Goal: Task Accomplishment & Management: Complete application form

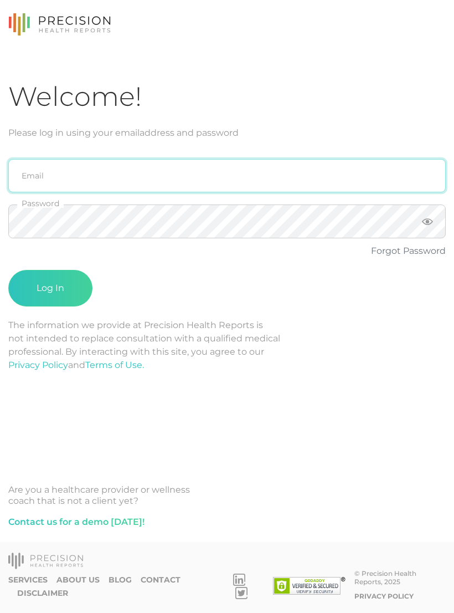
type input "[PERSON_NAME][EMAIL_ADDRESS][DOMAIN_NAME]"
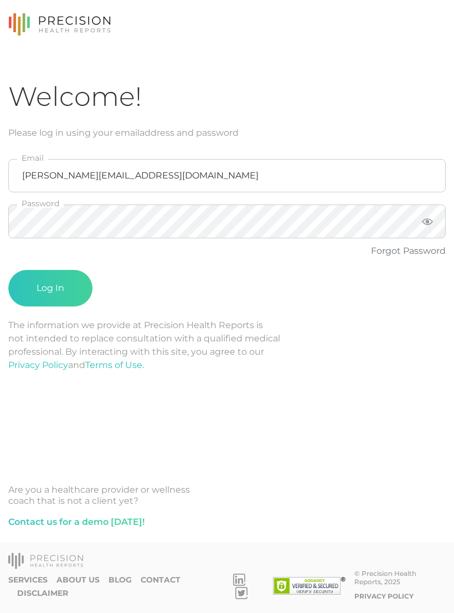
click at [50, 288] on button "Log In" at bounding box center [50, 288] width 84 height 37
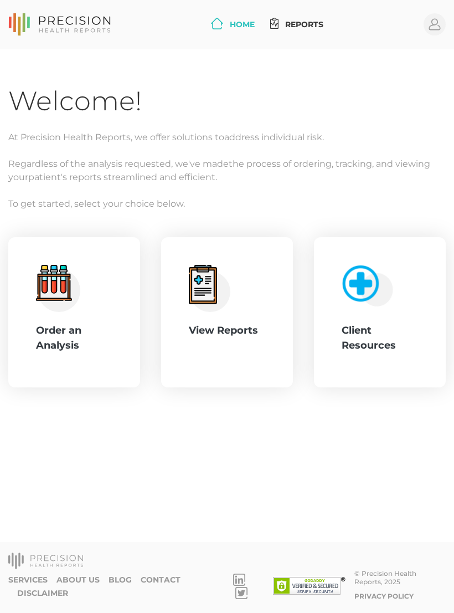
click at [64, 324] on div "Order an Analysis" at bounding box center [74, 338] width 76 height 30
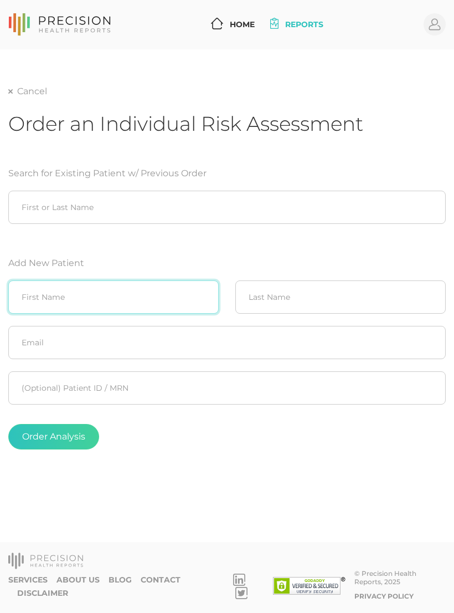
click at [44, 285] on input "text" at bounding box center [113, 296] width 211 height 33
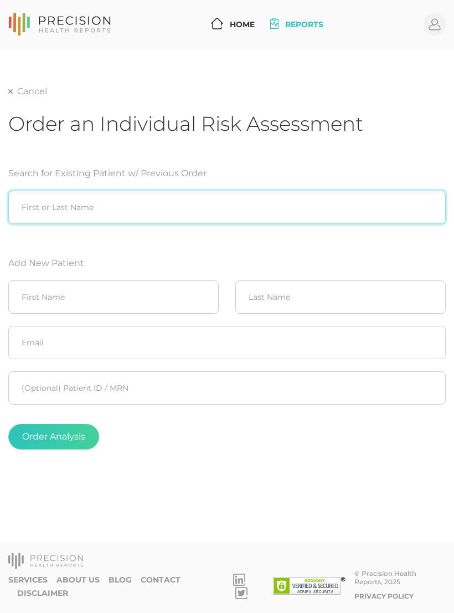
click at [35, 201] on input "search" at bounding box center [227, 207] width 438 height 33
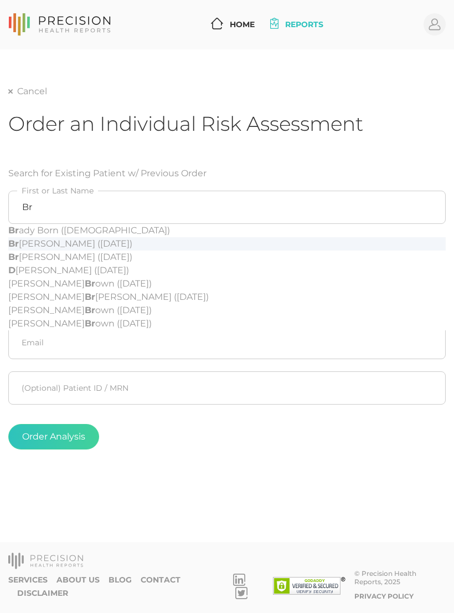
click at [107, 243] on div "Br ian Wilson (08/02/1983)" at bounding box center [227, 243] width 438 height 13
type input "Brian Wilson (08/02/1983)"
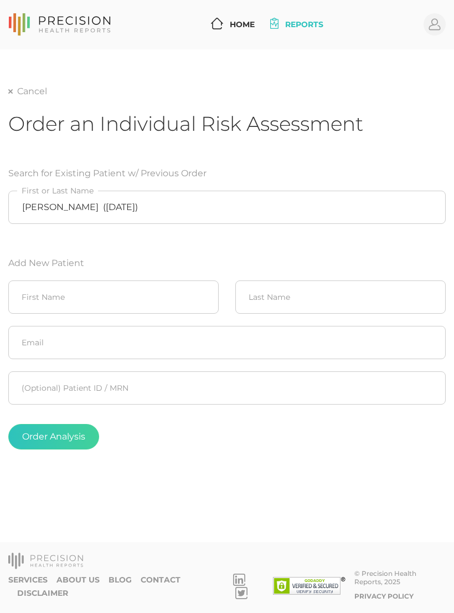
click at [80, 430] on button "Order Analysis" at bounding box center [53, 436] width 91 height 25
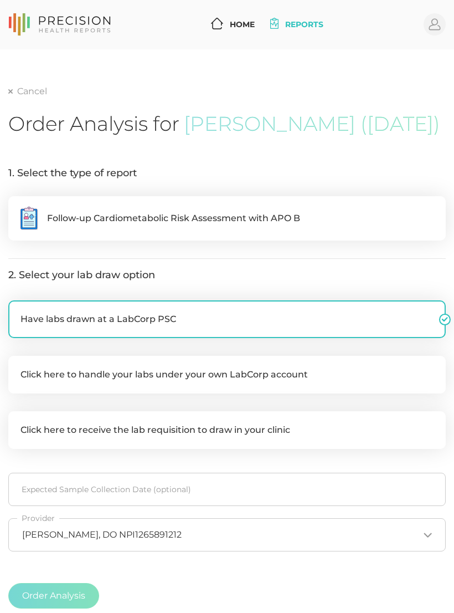
click at [346, 216] on label ".cls-5{fill:#fff}.cls-8{fill:#3a2c60} Follow-up Cardiometabolic Risk Assessment…" at bounding box center [227, 218] width 438 height 44
click at [17, 207] on input ".cls-5{fill:#fff}.cls-8{fill:#3a2c60} Follow-up Cardiometabolic Risk Assessment…" at bounding box center [12, 201] width 9 height 11
radio input "true"
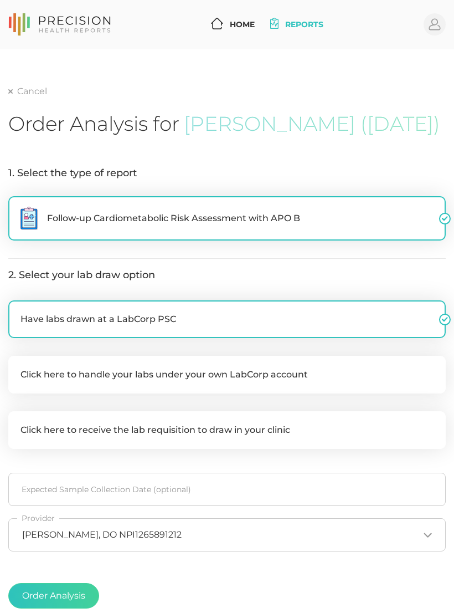
click at [371, 384] on label "Click here to handle your labs under your own LabCorp account" at bounding box center [227, 375] width 438 height 38
click at [17, 367] on input "Click here to handle your labs under your own LabCorp account" at bounding box center [12, 361] width 9 height 11
checkbox input "true"
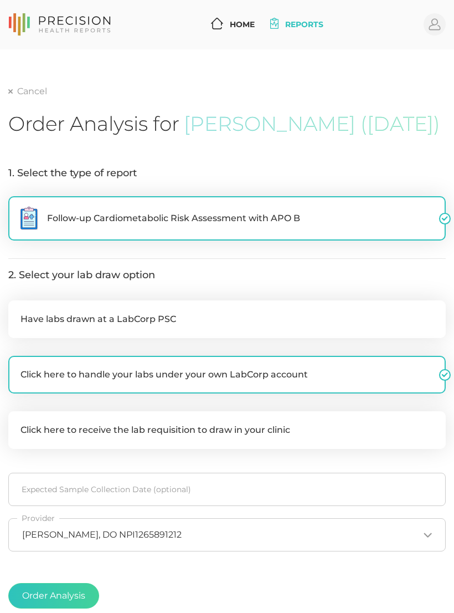
checkbox input "false"
click at [84, 597] on button "Order Analysis" at bounding box center [53, 595] width 91 height 25
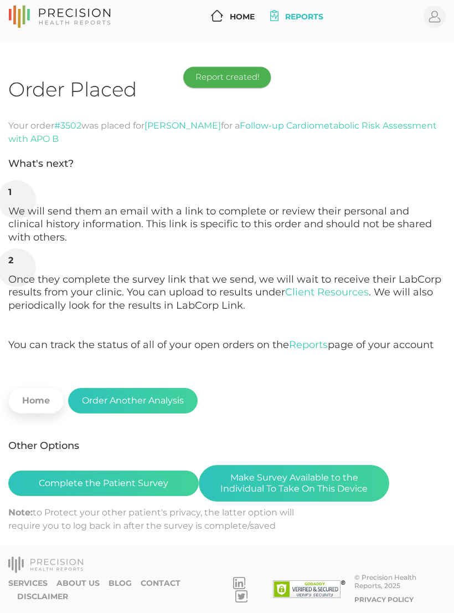
scroll to position [17, 0]
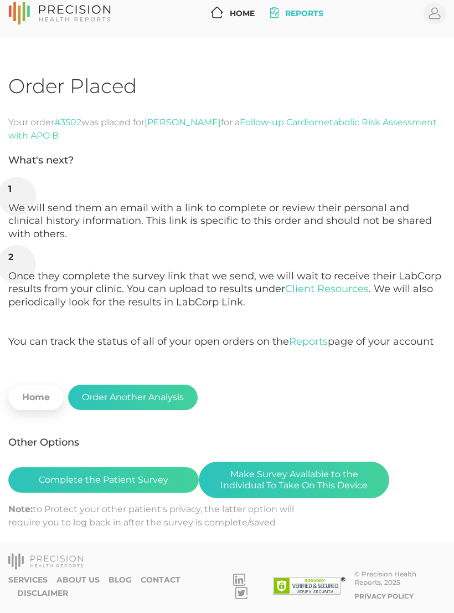
click at [63, 473] on button "Complete the Patient Survey" at bounding box center [103, 479] width 191 height 25
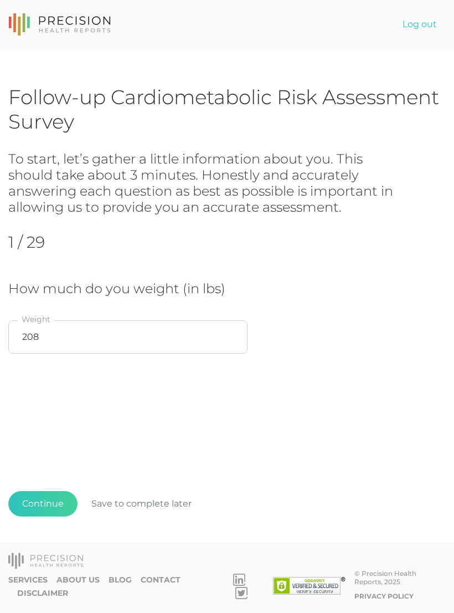
scroll to position [17, 0]
click at [63, 320] on input "208" at bounding box center [127, 336] width 239 height 33
type input "202"
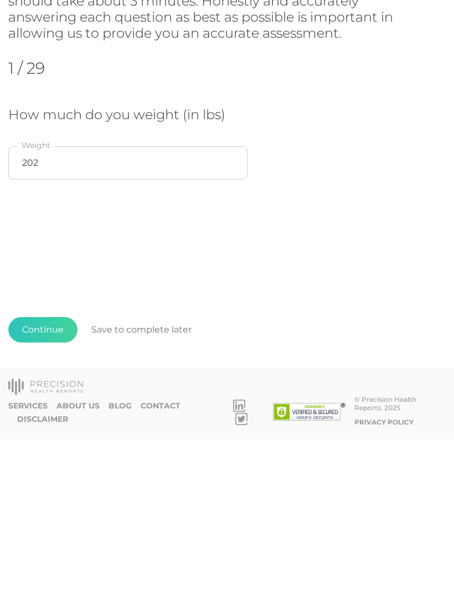
click at [40, 491] on button "Continue" at bounding box center [42, 503] width 69 height 25
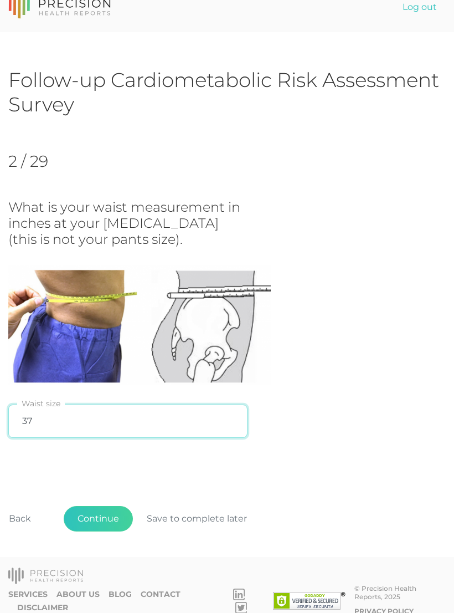
click at [86, 416] on input "37" at bounding box center [127, 421] width 239 height 33
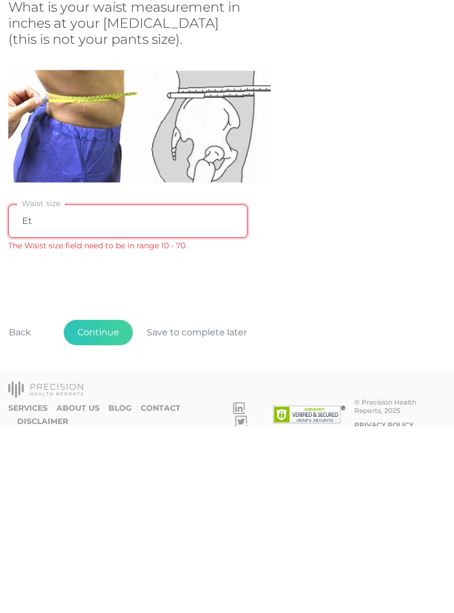
type input "E"
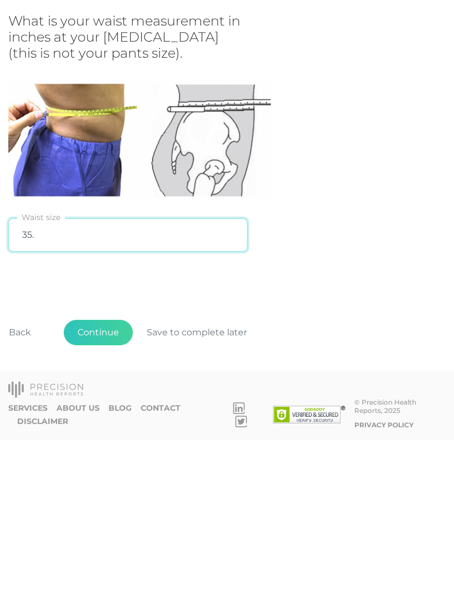
type input "35.5"
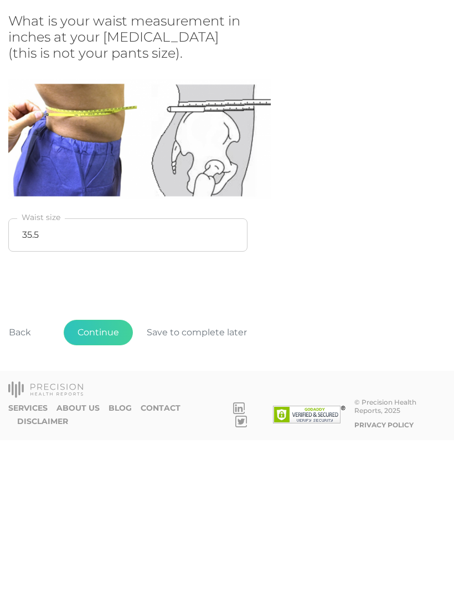
click at [105, 493] on button "Continue" at bounding box center [98, 505] width 69 height 25
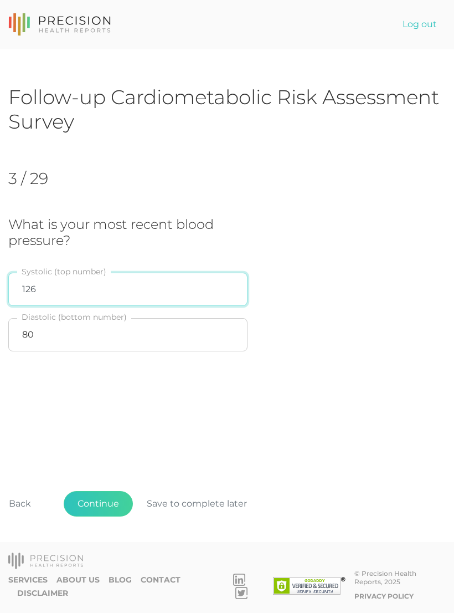
click at [91, 275] on input "126" at bounding box center [127, 289] width 239 height 33
type input "144"
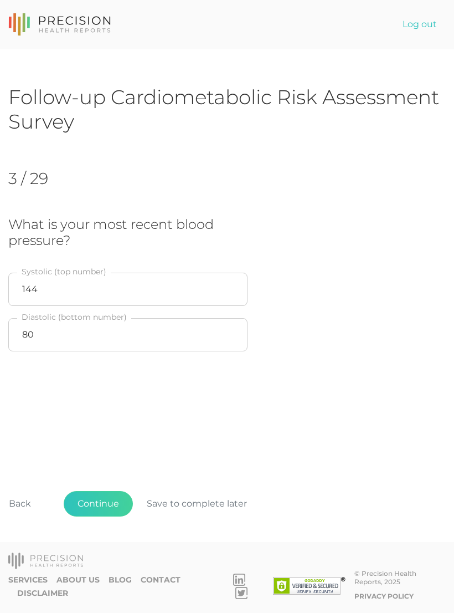
click at [407, 373] on div "Follow-up Cardiometabolic Risk Assessment Survey 3 / 29 What is your most recen…" at bounding box center [227, 318] width 438 height 467
click at [109, 499] on button "Continue" at bounding box center [98, 503] width 69 height 25
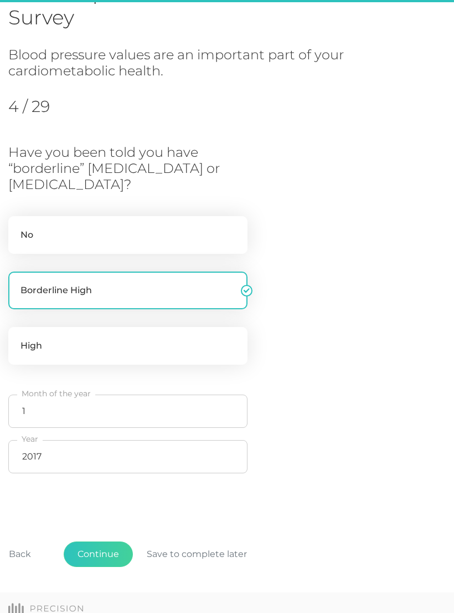
scroll to position [151, 0]
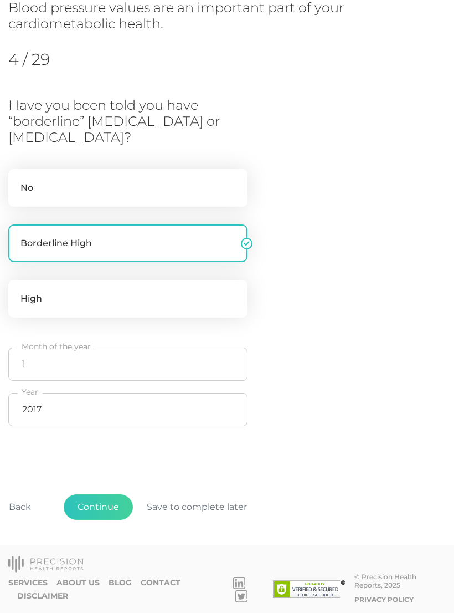
click at [109, 498] on button "Continue" at bounding box center [98, 506] width 69 height 25
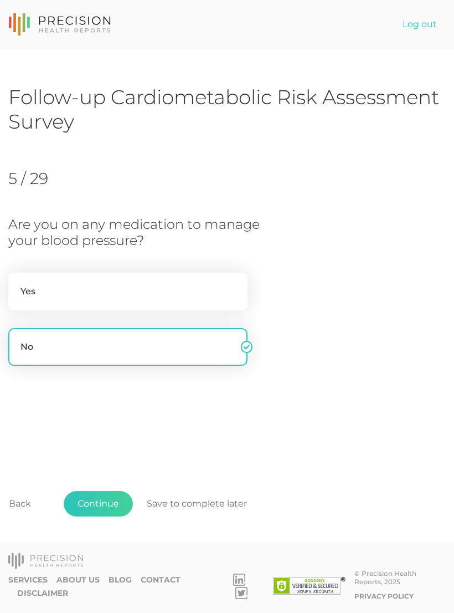
click at [203, 273] on label "Yes" at bounding box center [127, 292] width 239 height 38
click at [17, 273] on input "Yes" at bounding box center [12, 278] width 9 height 11
radio input "true"
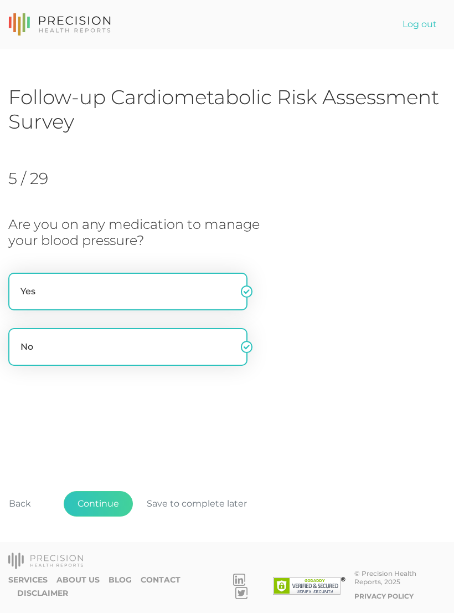
radio input "false"
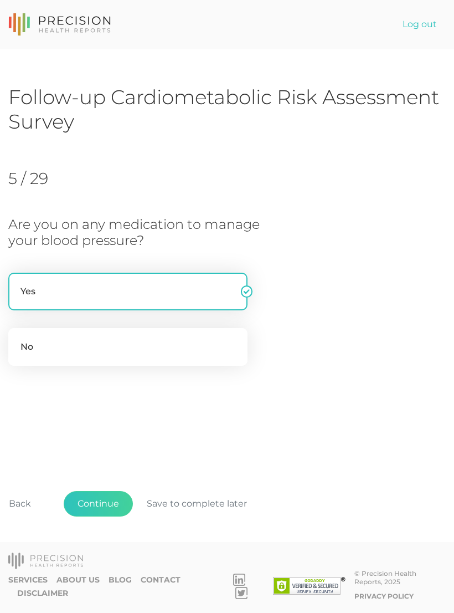
click at [111, 499] on button "Continue" at bounding box center [98, 503] width 69 height 25
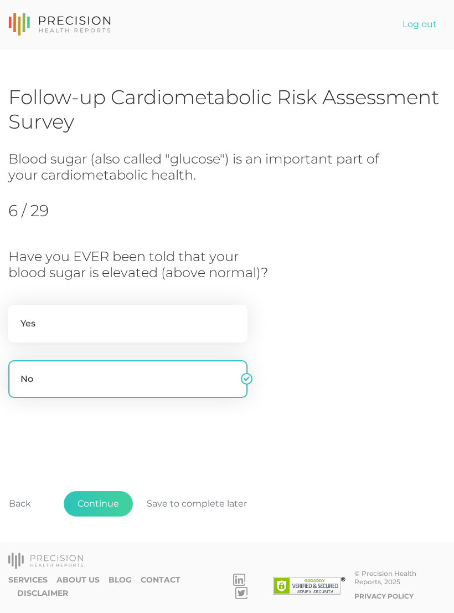
click at [107, 503] on button "Continue" at bounding box center [98, 503] width 69 height 25
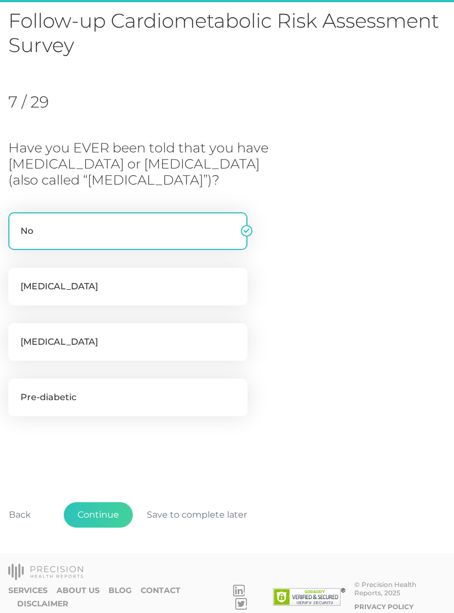
scroll to position [85, 0]
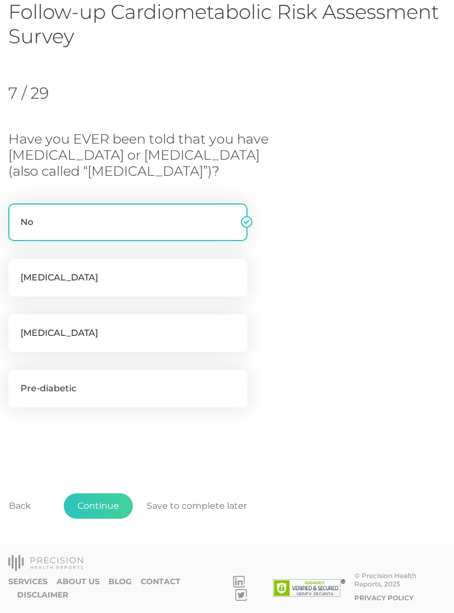
click at [110, 500] on button "Continue" at bounding box center [98, 505] width 69 height 25
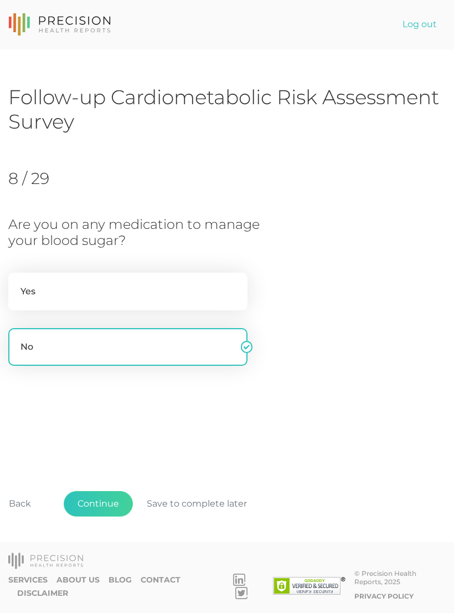
click at [104, 502] on button "Continue" at bounding box center [98, 503] width 69 height 25
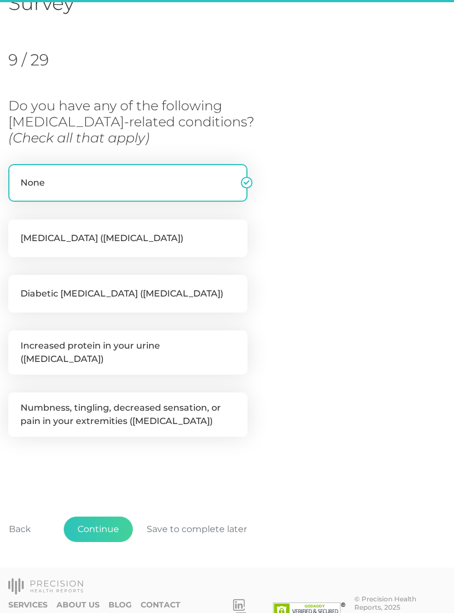
scroll to position [135, 0]
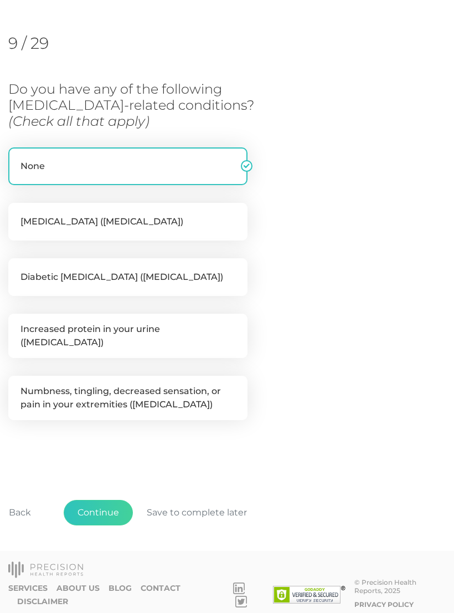
click at [117, 500] on button "Continue" at bounding box center [98, 512] width 69 height 25
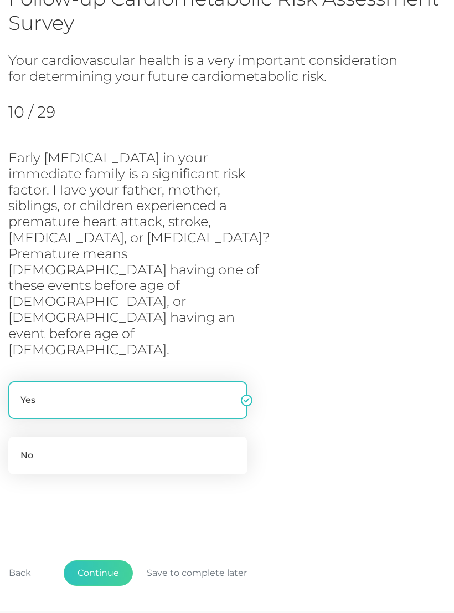
click at [111, 560] on button "Continue" at bounding box center [98, 572] width 69 height 25
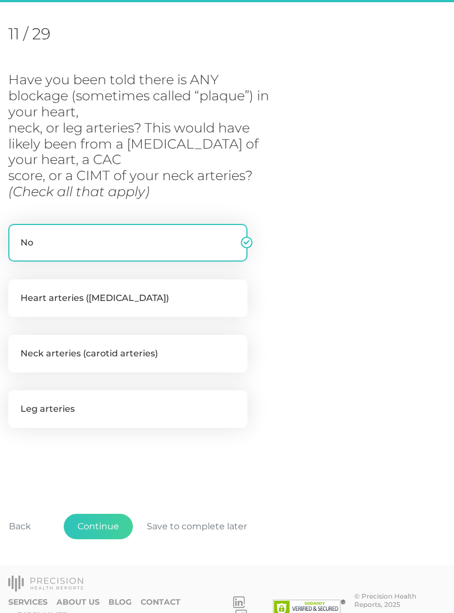
scroll to position [151, 0]
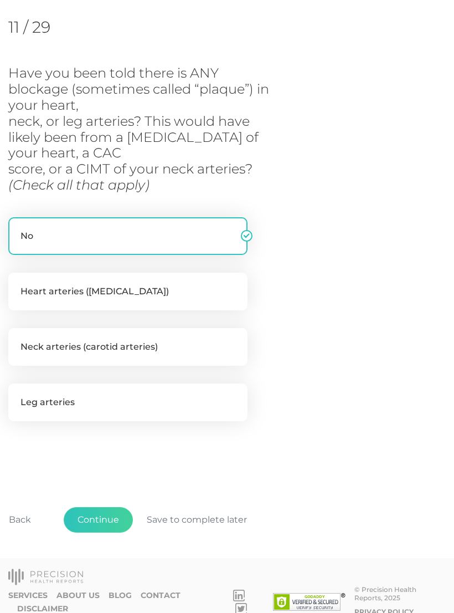
click at [105, 510] on button "Continue" at bounding box center [98, 519] width 69 height 25
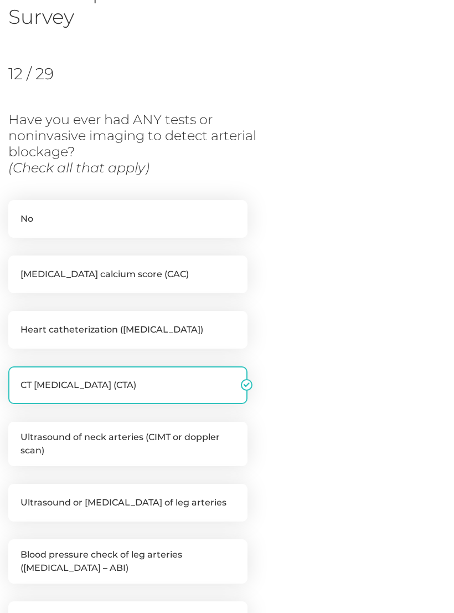
scroll to position [105, 0]
click at [212, 275] on label "[MEDICAL_DATA] calcium score (CAC)" at bounding box center [127, 275] width 239 height 38
click at [17, 267] on input "[MEDICAL_DATA] calcium score (CAC)" at bounding box center [12, 261] width 9 height 11
checkbox input "true"
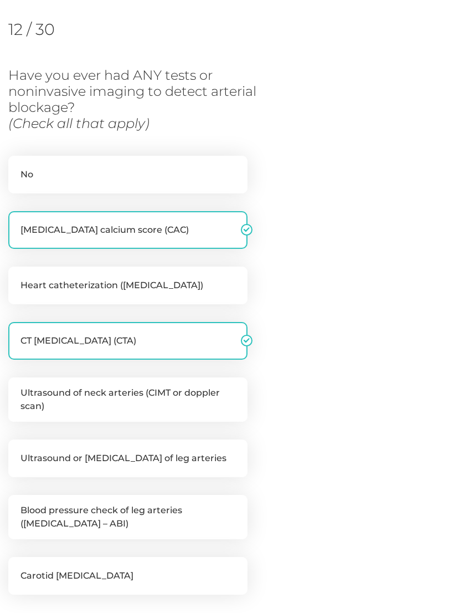
scroll to position [149, 0]
click at [217, 291] on label "Heart catheterization ([MEDICAL_DATA])" at bounding box center [127, 286] width 239 height 38
click at [17, 278] on input "Heart catheterization ([MEDICAL_DATA])" at bounding box center [12, 272] width 9 height 11
checkbox input "true"
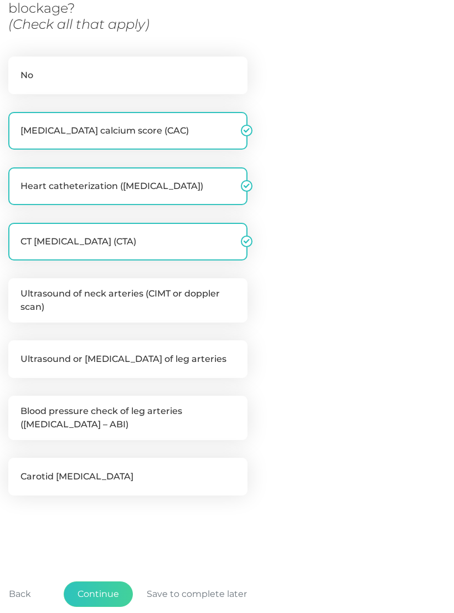
scroll to position [249, 0]
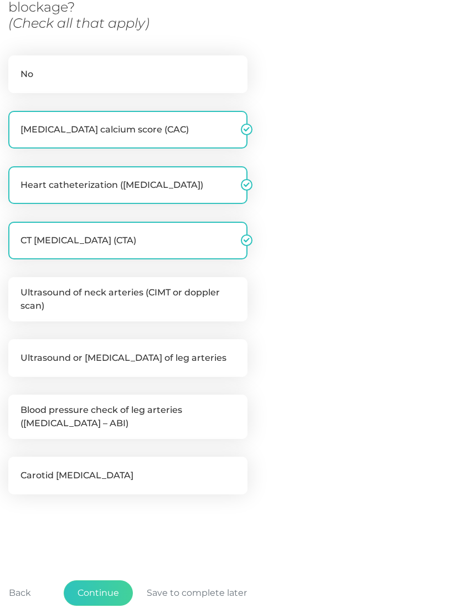
click at [212, 300] on label "Ultrasound of neck arteries (CIMT or doppler scan)" at bounding box center [127, 299] width 239 height 44
click at [17, 288] on input "Ultrasound of neck arteries (CIMT or doppler scan)" at bounding box center [12, 282] width 9 height 11
checkbox input "true"
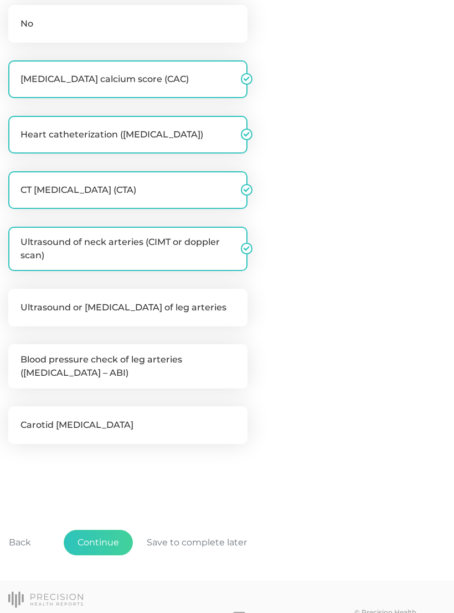
scroll to position [319, 0]
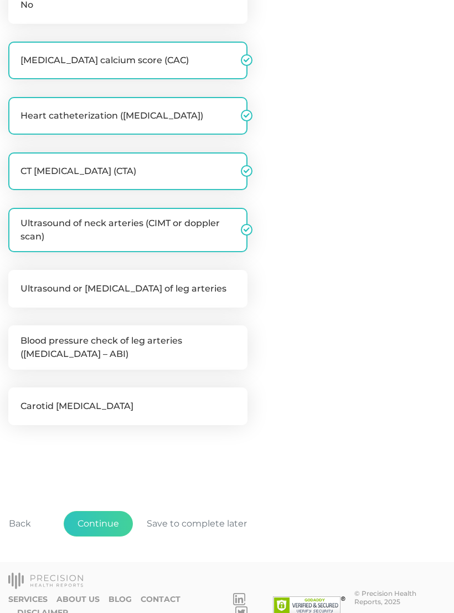
click at [106, 516] on button "Continue" at bounding box center [98, 523] width 69 height 25
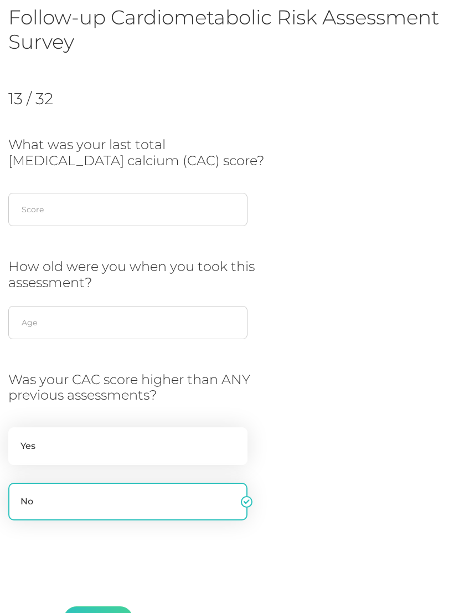
scroll to position [80, 0]
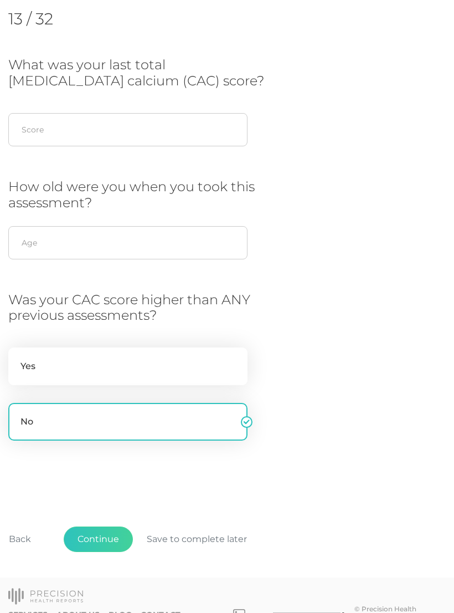
click at [25, 535] on button "Back" at bounding box center [20, 539] width 50 height 25
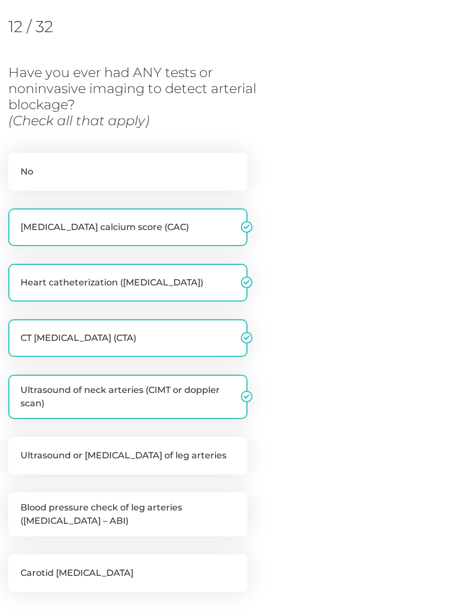
scroll to position [151, 0]
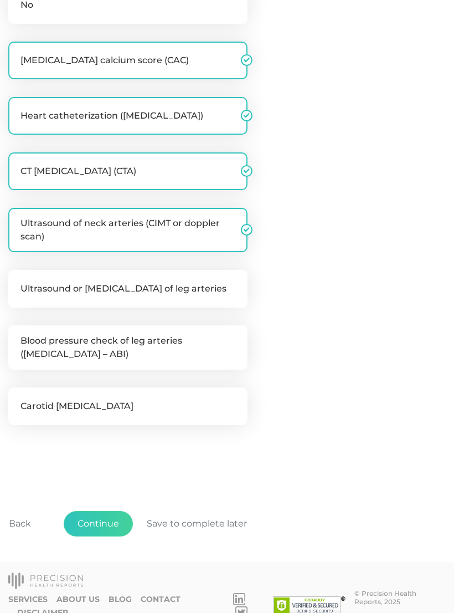
click at [100, 518] on button "Continue" at bounding box center [98, 523] width 69 height 25
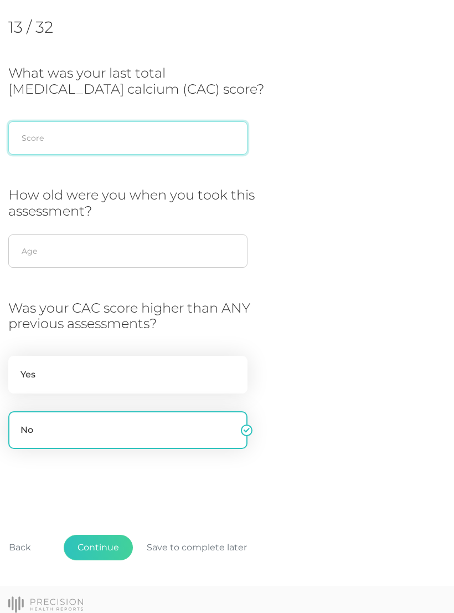
click at [206, 131] on input "text" at bounding box center [127, 137] width 239 height 33
type input "0"
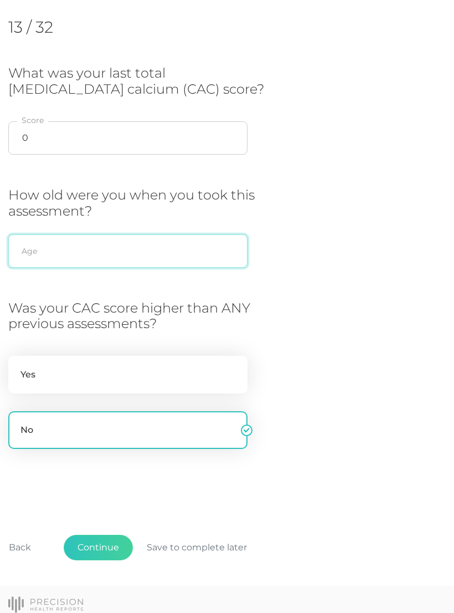
click at [206, 244] on input "text" at bounding box center [127, 250] width 239 height 33
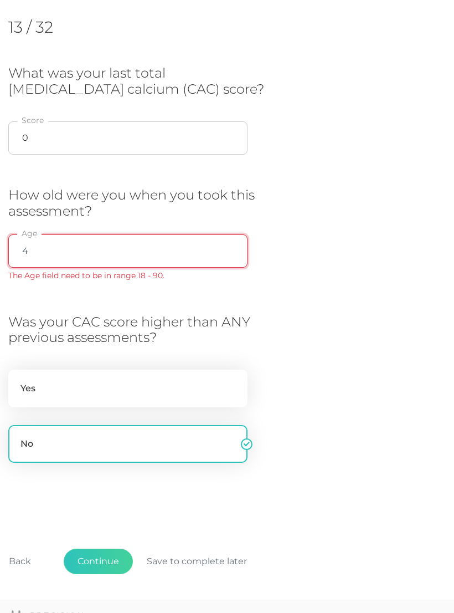
type input "40"
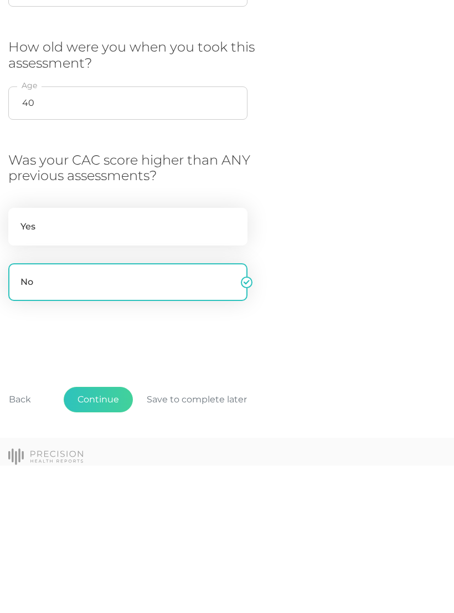
click at [105, 535] on button "Continue" at bounding box center [98, 547] width 69 height 25
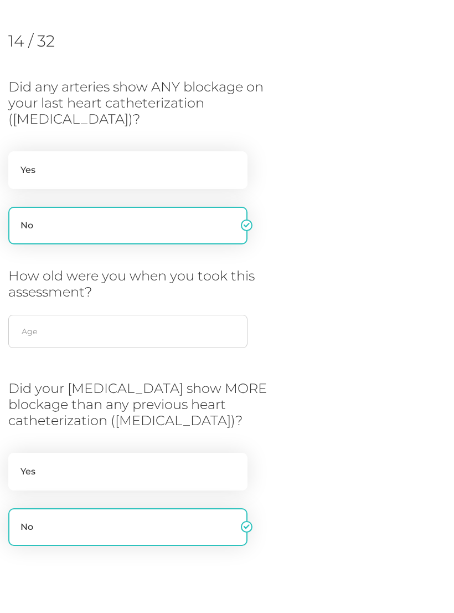
scroll to position [134, 0]
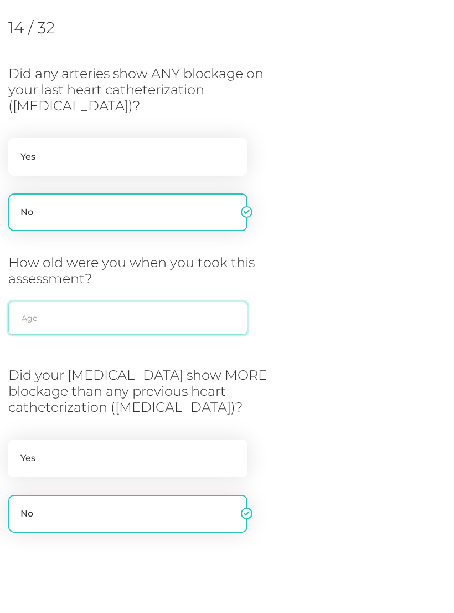
click at [217, 317] on input "text" at bounding box center [127, 318] width 239 height 33
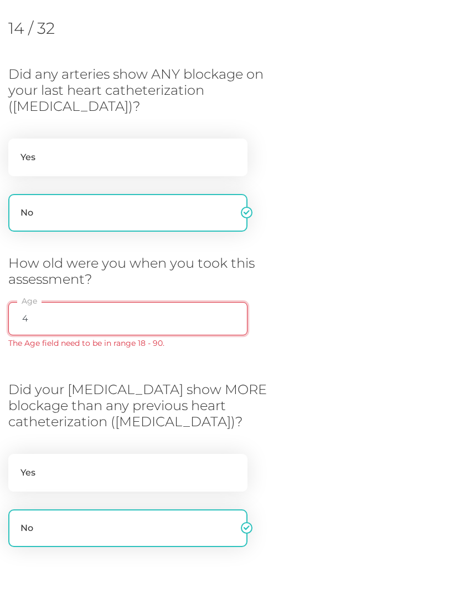
type input "40"
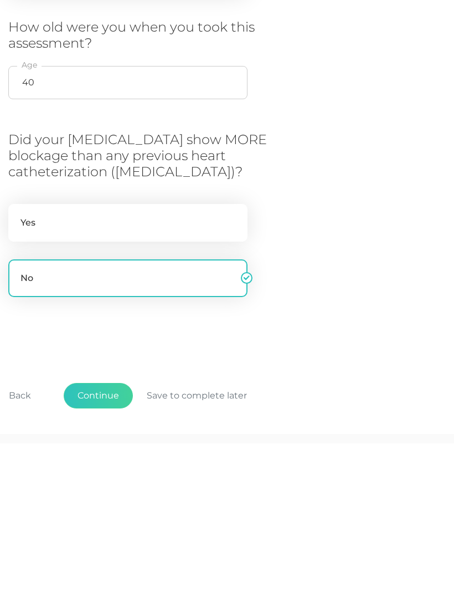
click at [90, 553] on button "Continue" at bounding box center [98, 565] width 69 height 25
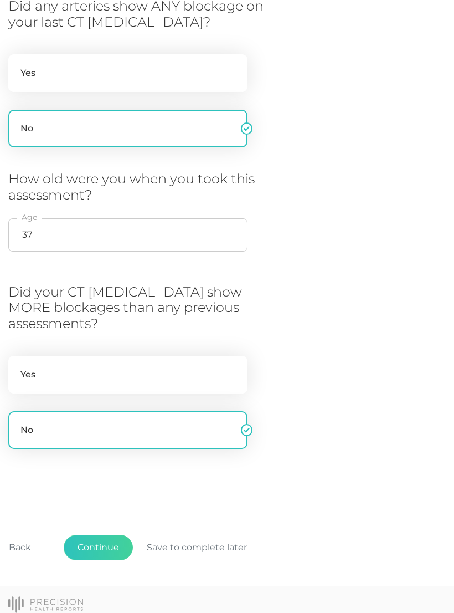
scroll to position [218, 0]
click at [111, 544] on button "Continue" at bounding box center [98, 547] width 69 height 25
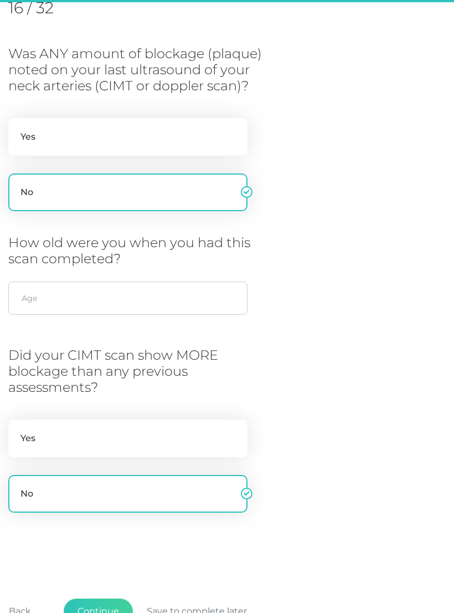
scroll to position [151, 0]
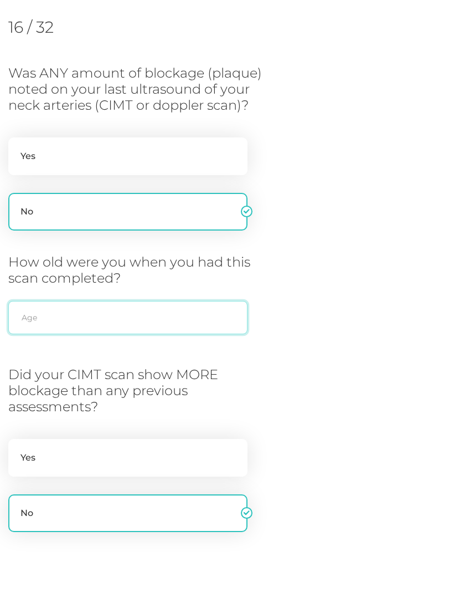
click at [212, 301] on input "text" at bounding box center [127, 317] width 239 height 33
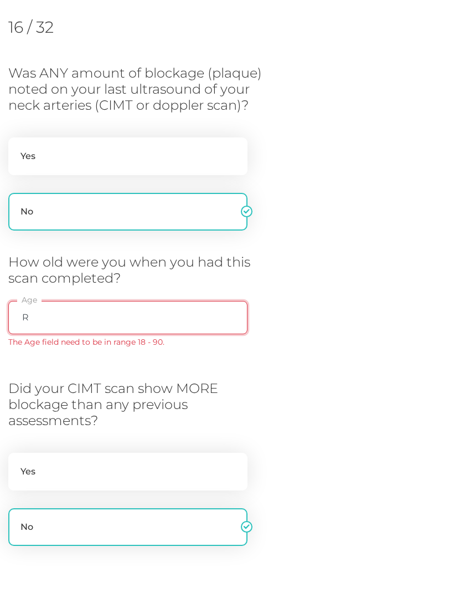
type input "R"
type input "40"
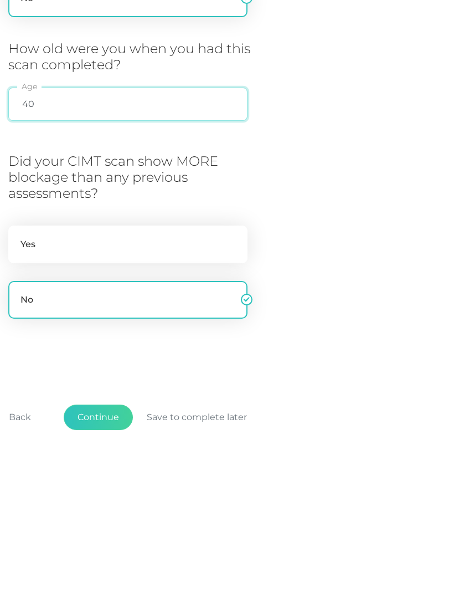
scroll to position [207, 0]
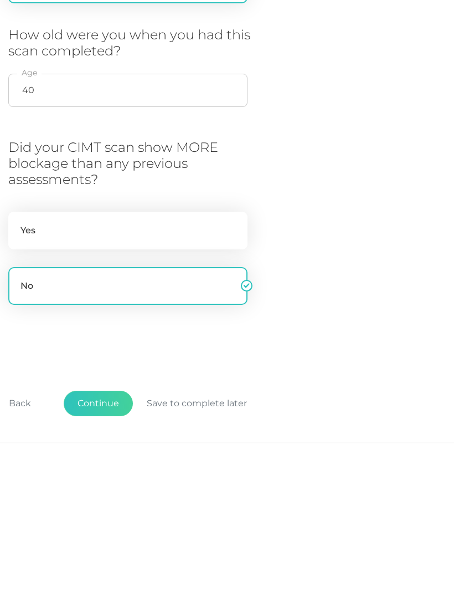
click at [20, 560] on button "Back" at bounding box center [20, 572] width 50 height 25
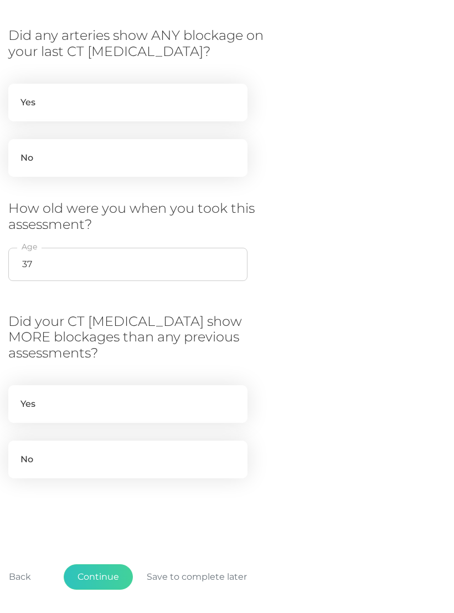
scroll to position [190, 0]
click at [164, 453] on label "No" at bounding box center [127, 459] width 239 height 38
click at [17, 451] on input "No" at bounding box center [12, 445] width 9 height 11
radio input "true"
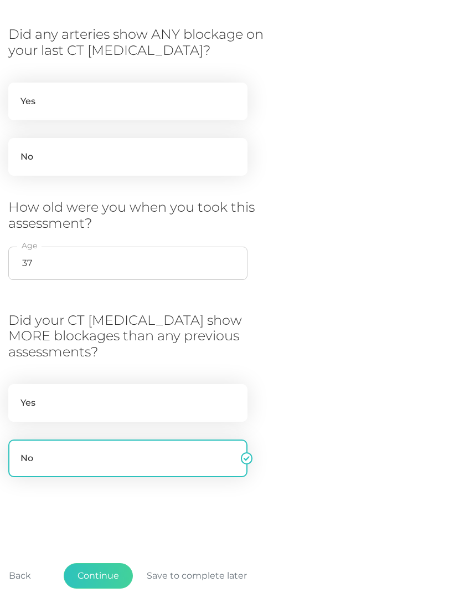
click at [177, 450] on label "No" at bounding box center [127, 459] width 239 height 38
click at [17, 450] on input "No" at bounding box center [12, 445] width 9 height 11
click at [21, 569] on button "Back" at bounding box center [20, 575] width 50 height 25
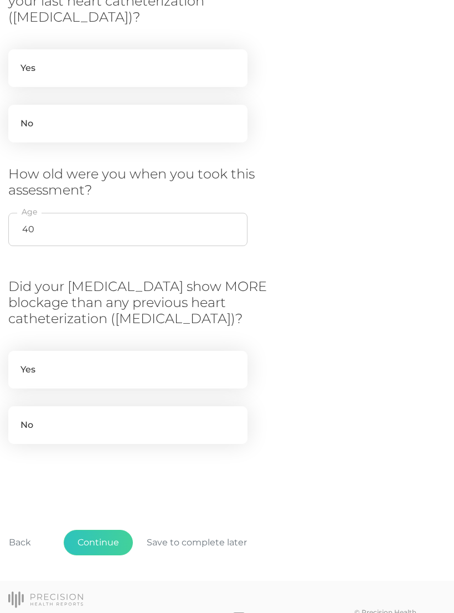
click at [29, 532] on button "Back" at bounding box center [20, 542] width 50 height 25
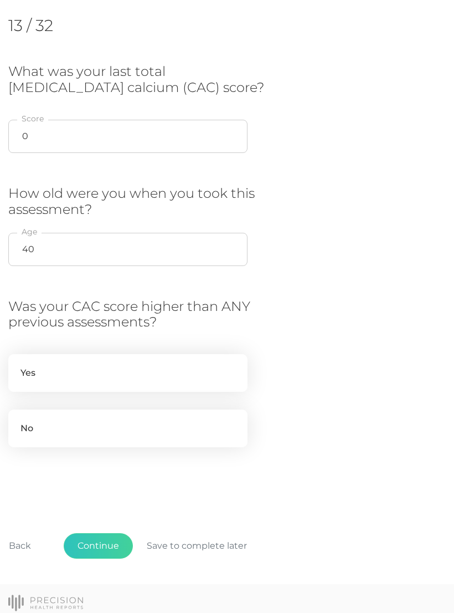
scroll to position [151, 0]
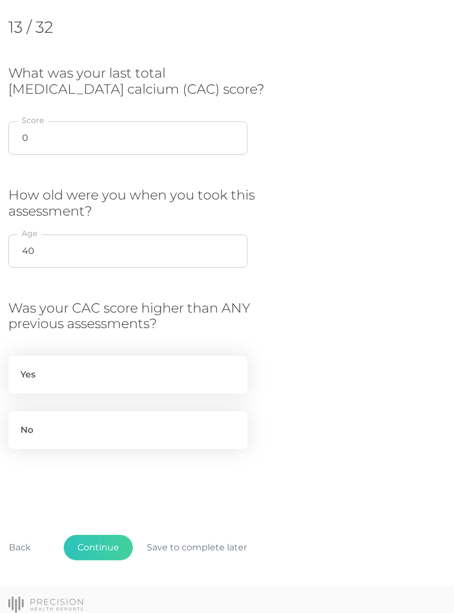
click at [34, 535] on button "Back" at bounding box center [20, 547] width 50 height 25
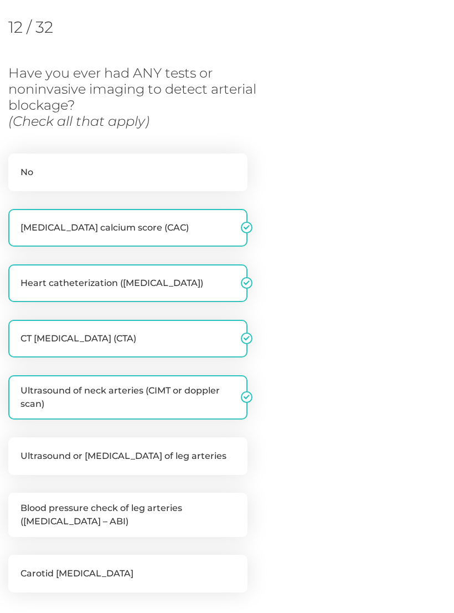
click at [229, 340] on label "CT [MEDICAL_DATA] (CTA)" at bounding box center [127, 339] width 239 height 38
click at [17, 331] on input "CT [MEDICAL_DATA] (CTA)" at bounding box center [12, 325] width 9 height 11
checkbox input "false"
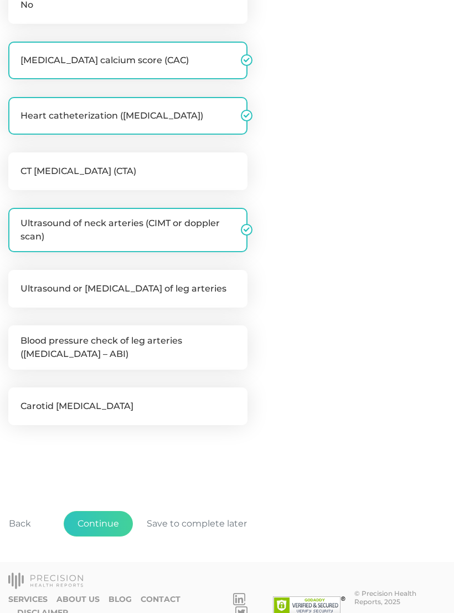
click at [101, 518] on button "Continue" at bounding box center [98, 523] width 69 height 25
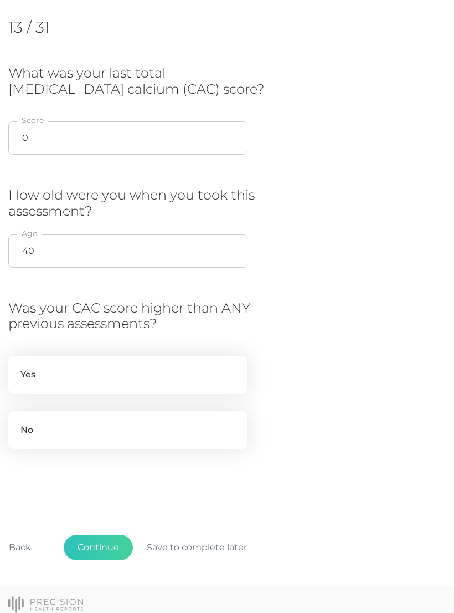
click at [117, 539] on button "Continue" at bounding box center [98, 547] width 69 height 25
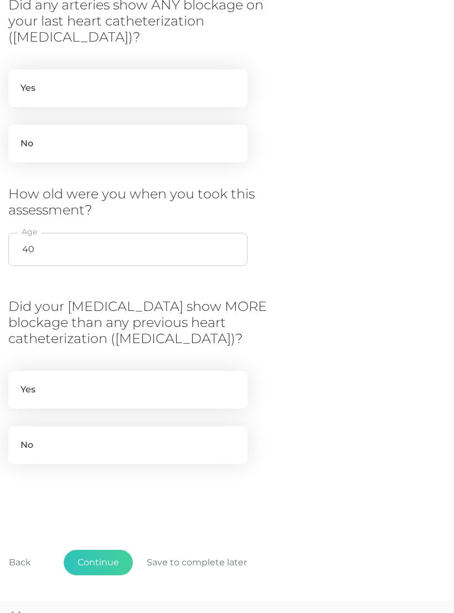
scroll to position [223, 0]
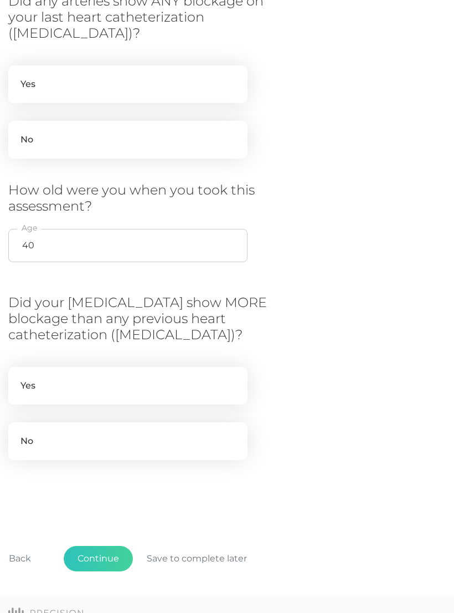
click at [180, 436] on label "No" at bounding box center [127, 441] width 239 height 38
click at [17, 433] on input "No" at bounding box center [12, 427] width 9 height 11
radio input "true"
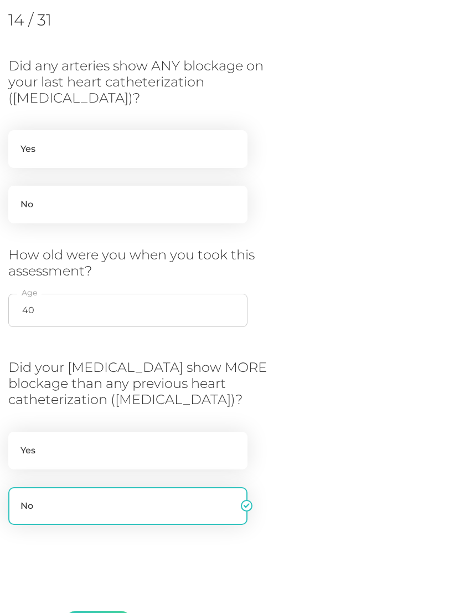
scroll to position [158, 0]
click at [34, 201] on label "No" at bounding box center [127, 205] width 239 height 38
click at [17, 197] on input "No" at bounding box center [12, 191] width 9 height 11
radio input "true"
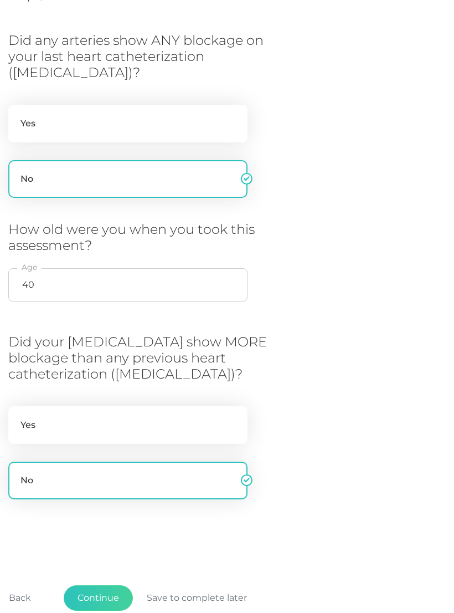
scroll to position [185, 0]
click at [106, 592] on button "Continue" at bounding box center [98, 597] width 69 height 25
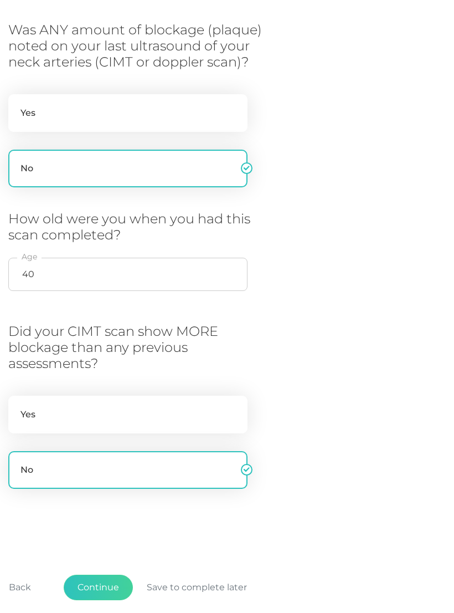
scroll to position [197, 0]
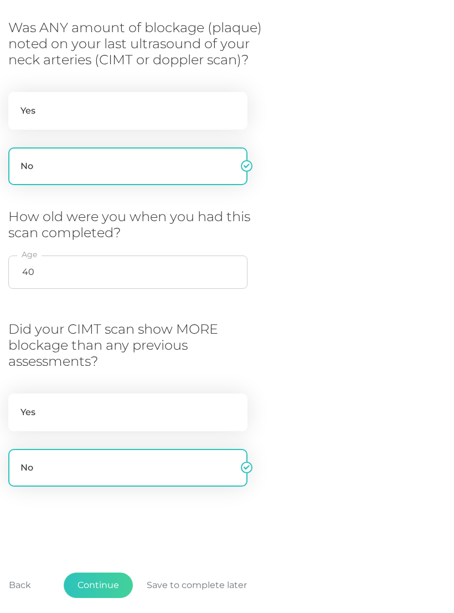
click at [101, 583] on button "Continue" at bounding box center [98, 585] width 69 height 25
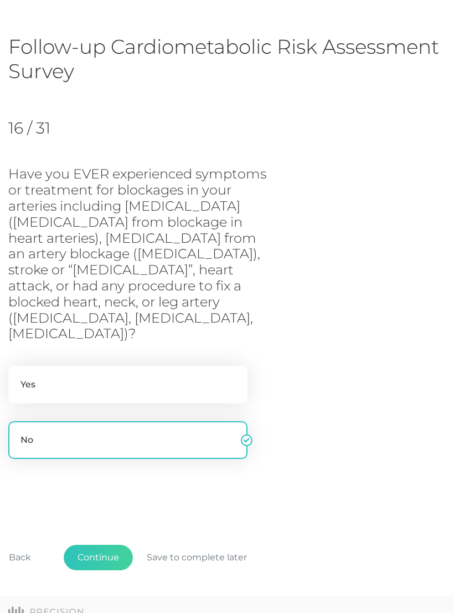
click at [108, 545] on button "Continue" at bounding box center [98, 557] width 69 height 25
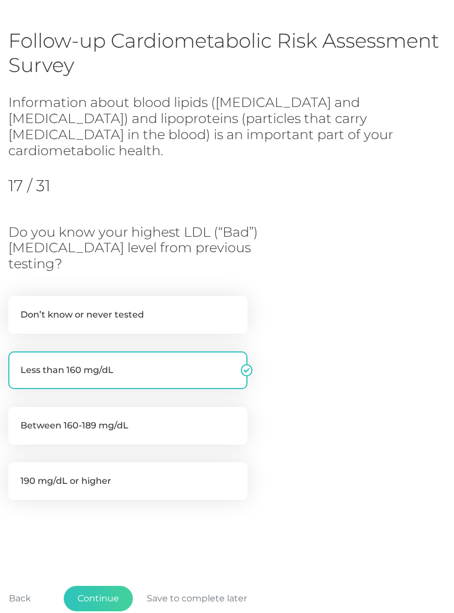
scroll to position [56, 0]
click at [99, 586] on button "Continue" at bounding box center [98, 598] width 69 height 25
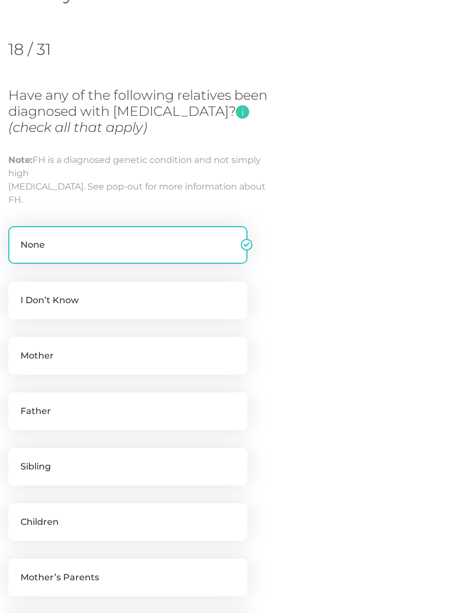
scroll to position [129, 0]
click at [181, 355] on label "Mother" at bounding box center [127, 356] width 239 height 38
click at [17, 348] on input "Mother" at bounding box center [12, 342] width 9 height 11
checkbox input "true"
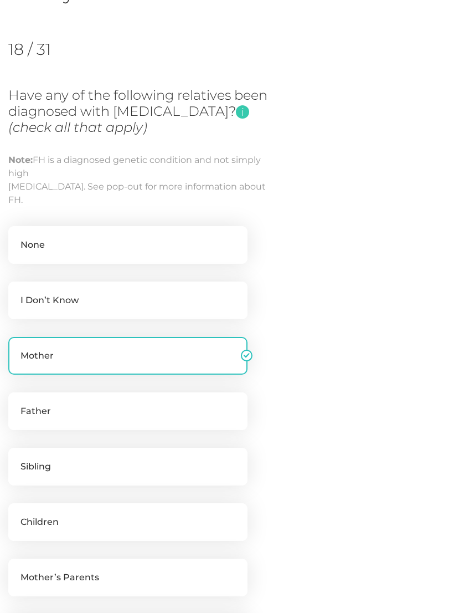
checkbox input "false"
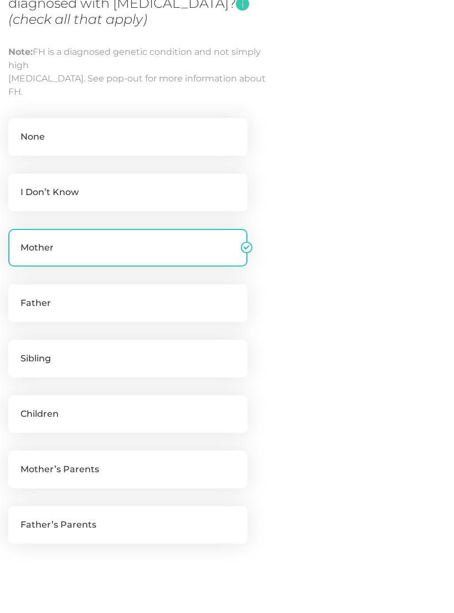
scroll to position [242, 0]
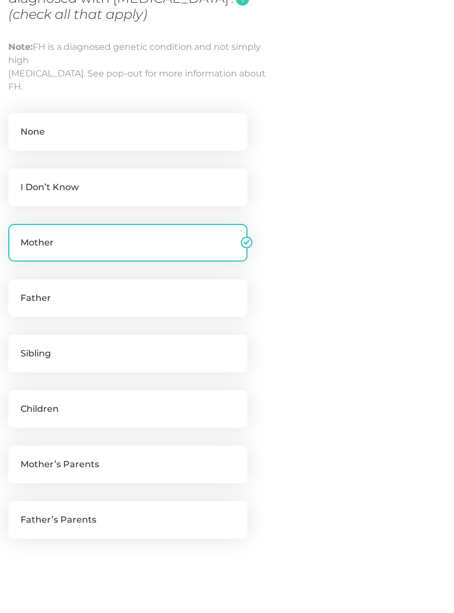
click at [210, 357] on label "Sibling" at bounding box center [127, 354] width 239 height 38
click at [17, 346] on input "Sibling" at bounding box center [12, 340] width 9 height 11
checkbox input "true"
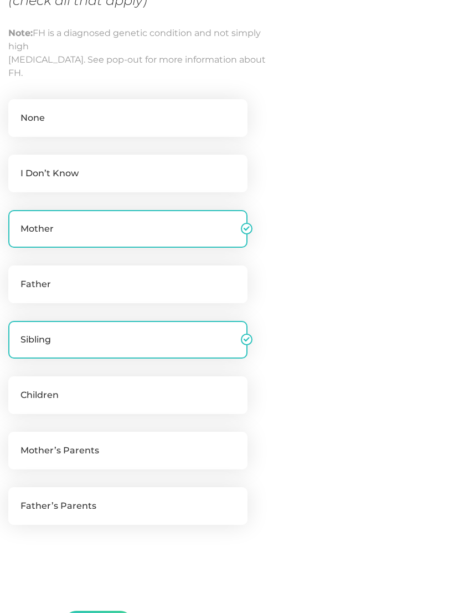
scroll to position [359, 0]
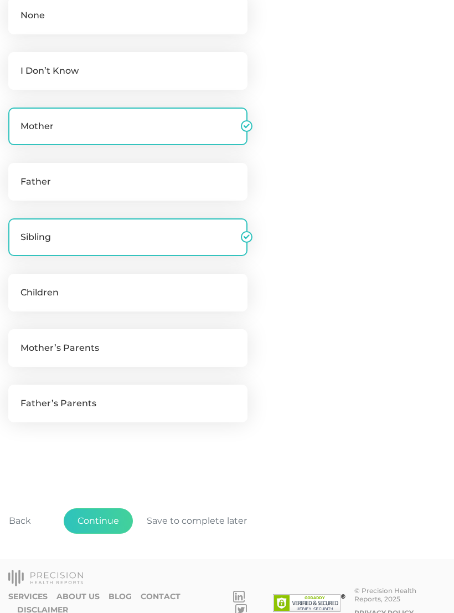
click at [206, 339] on label "Mother’s Parents" at bounding box center [127, 348] width 239 height 38
click at [17, 339] on input "Mother’s Parents" at bounding box center [12, 334] width 9 height 11
checkbox input "true"
click at [107, 520] on button "Continue" at bounding box center [98, 520] width 69 height 25
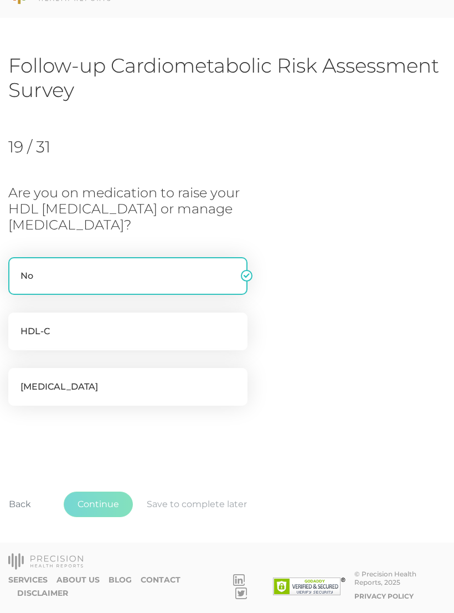
scroll to position [13, 0]
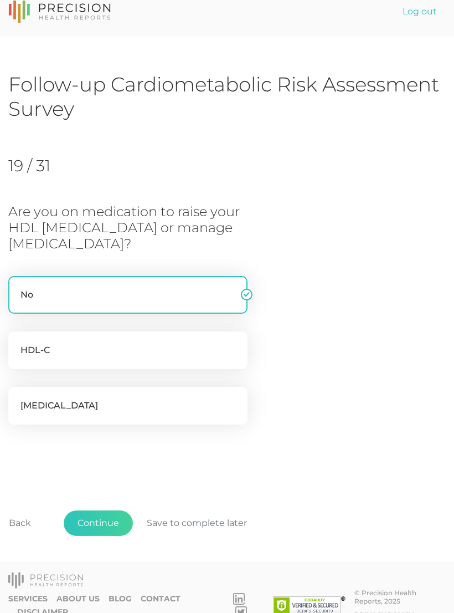
click at [105, 519] on button "Continue" at bounding box center [98, 522] width 69 height 25
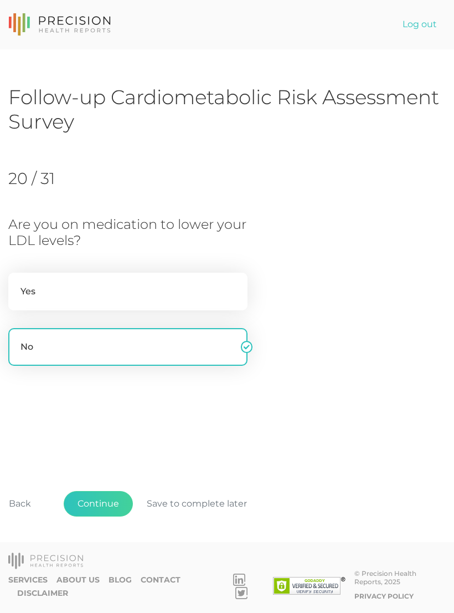
click at [216, 287] on label "Yes" at bounding box center [127, 292] width 239 height 38
click at [17, 284] on input "Yes" at bounding box center [12, 278] width 9 height 11
radio input "true"
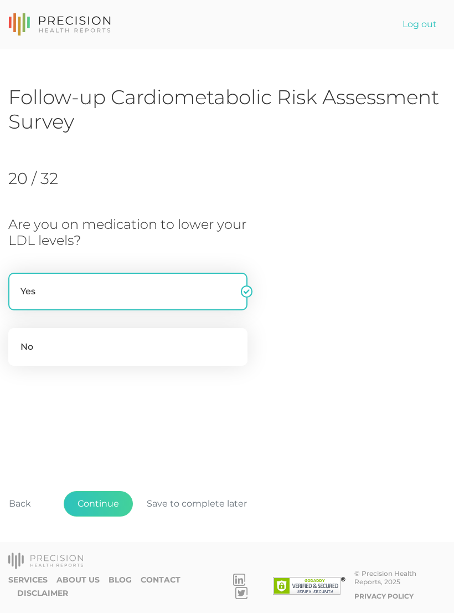
click at [103, 517] on button "Continue" at bounding box center [98, 503] width 69 height 25
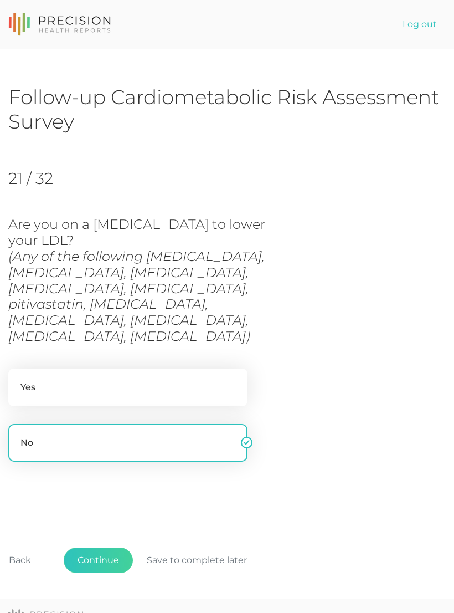
click at [109, 548] on button "Continue" at bounding box center [98, 560] width 69 height 25
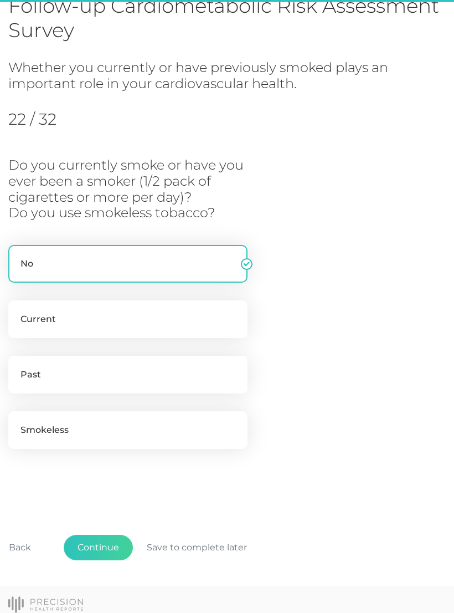
scroll to position [115, 0]
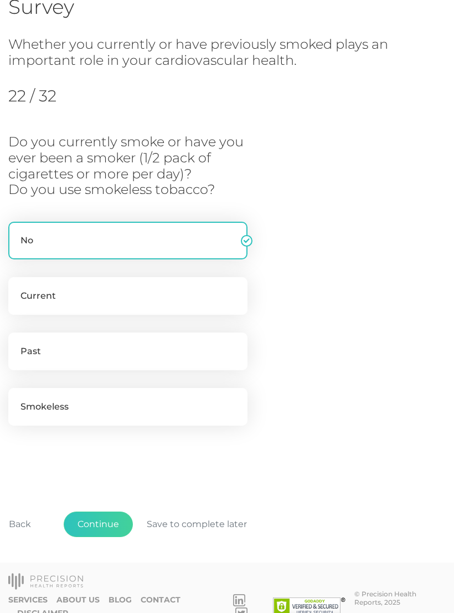
click at [111, 518] on button "Continue" at bounding box center [98, 524] width 69 height 25
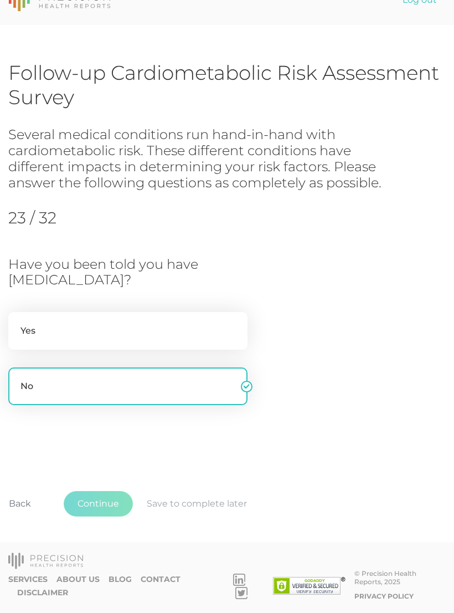
scroll to position [4, 0]
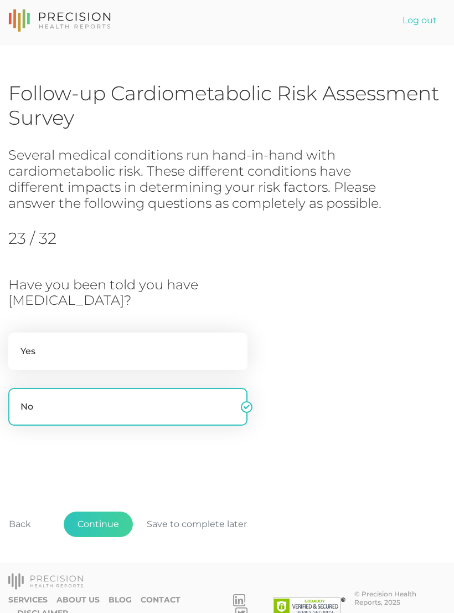
click at [110, 519] on button "Continue" at bounding box center [98, 524] width 69 height 25
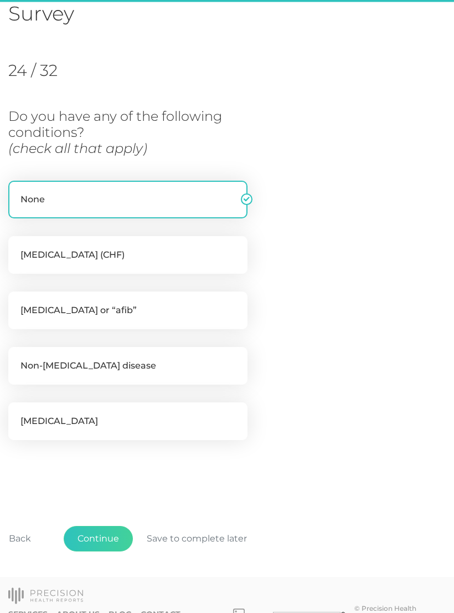
scroll to position [124, 0]
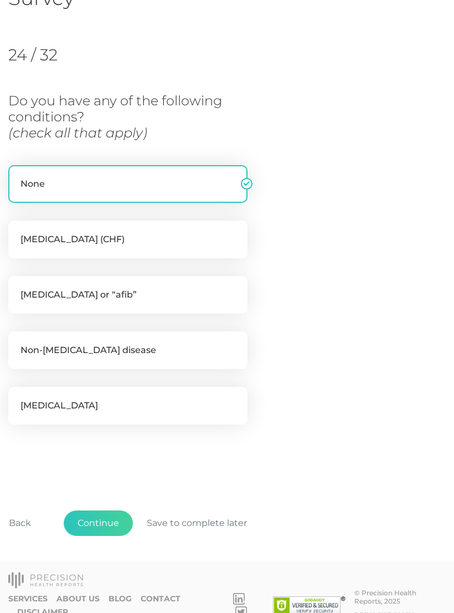
click at [115, 519] on button "Continue" at bounding box center [98, 522] width 69 height 25
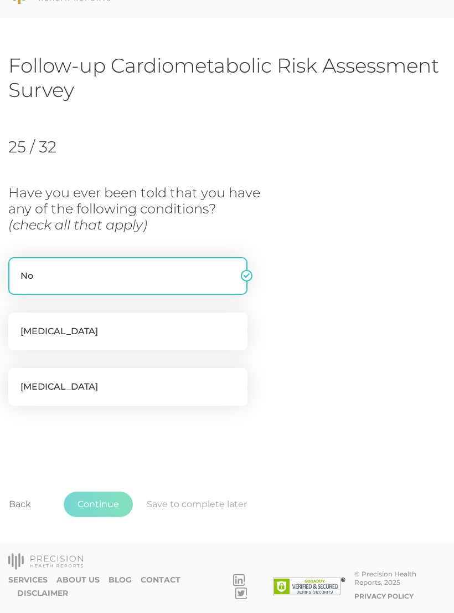
scroll to position [13, 0]
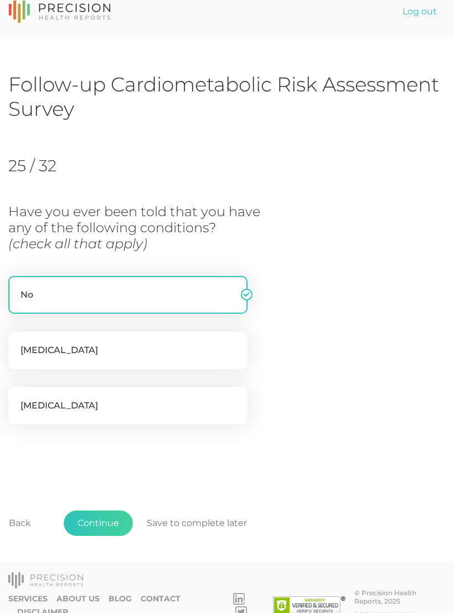
click at [105, 520] on button "Continue" at bounding box center [98, 522] width 69 height 25
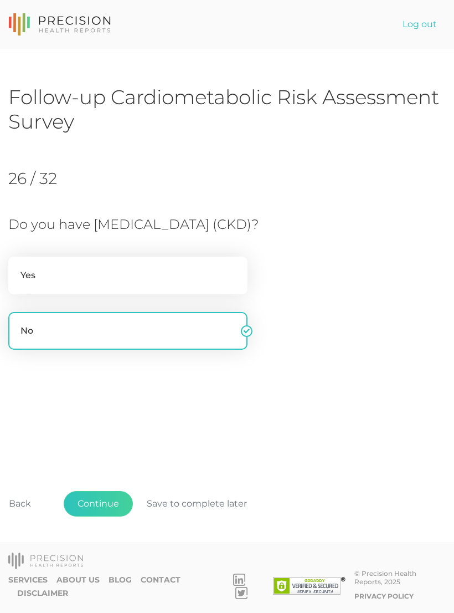
click at [103, 517] on button "Continue" at bounding box center [98, 503] width 69 height 25
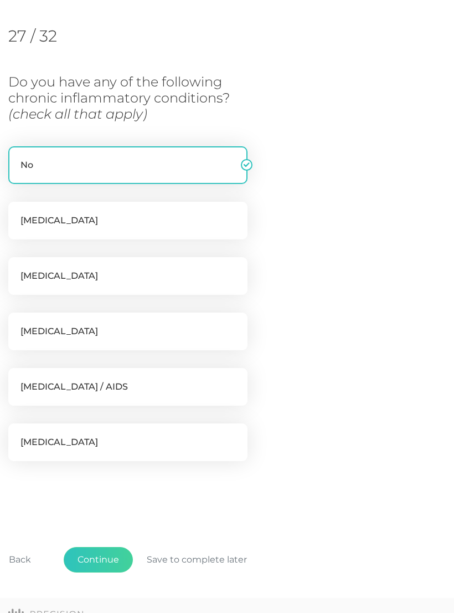
scroll to position [151, 0]
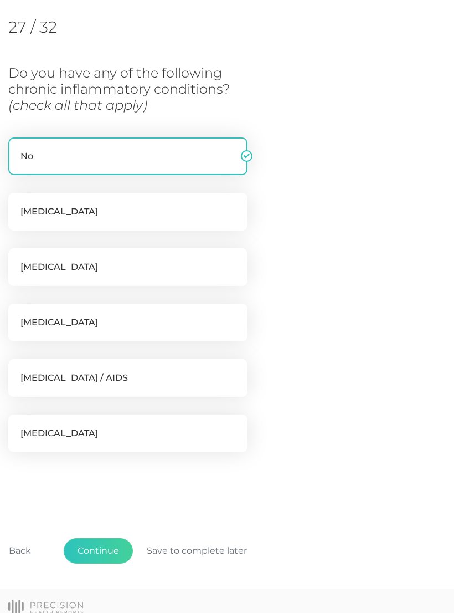
click at [109, 538] on button "Continue" at bounding box center [98, 550] width 69 height 25
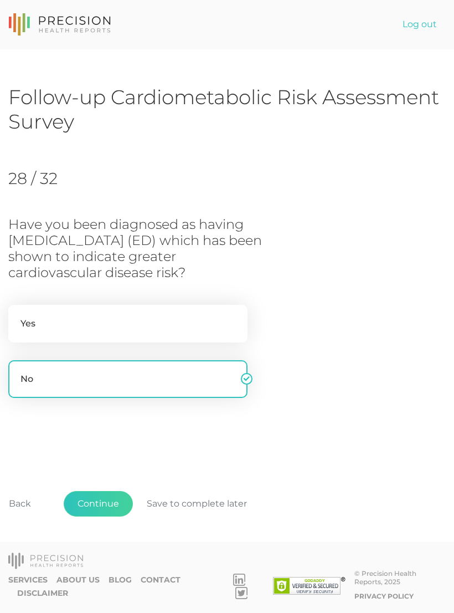
click at [112, 517] on button "Continue" at bounding box center [98, 503] width 69 height 25
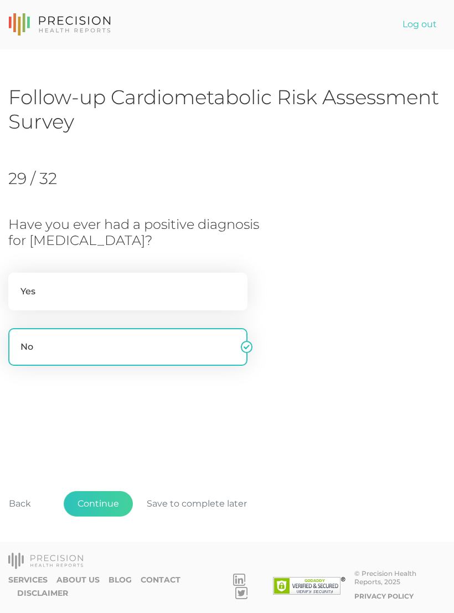
click at [29, 517] on button "Back" at bounding box center [20, 503] width 50 height 25
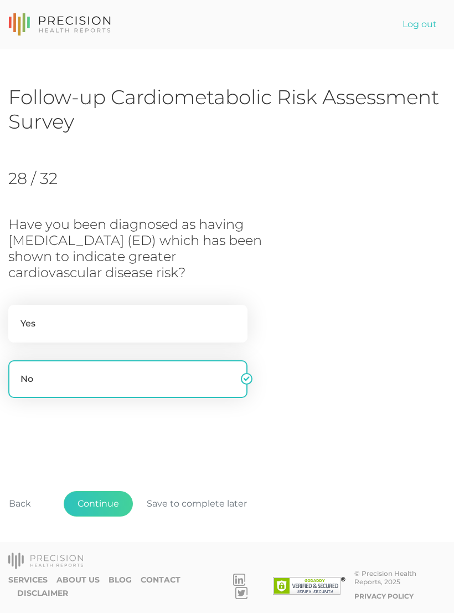
click at [108, 517] on button "Continue" at bounding box center [98, 503] width 69 height 25
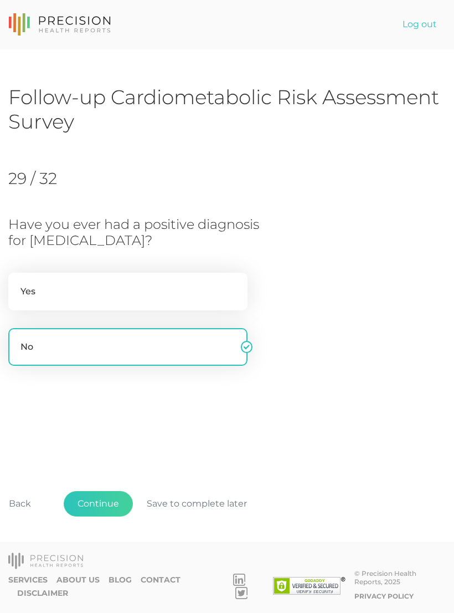
click at [110, 517] on button "Continue" at bounding box center [98, 503] width 69 height 25
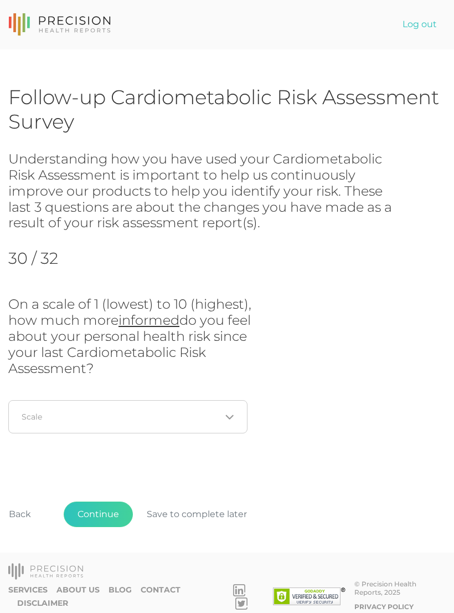
click at [18, 513] on button "Back" at bounding box center [20, 514] width 50 height 25
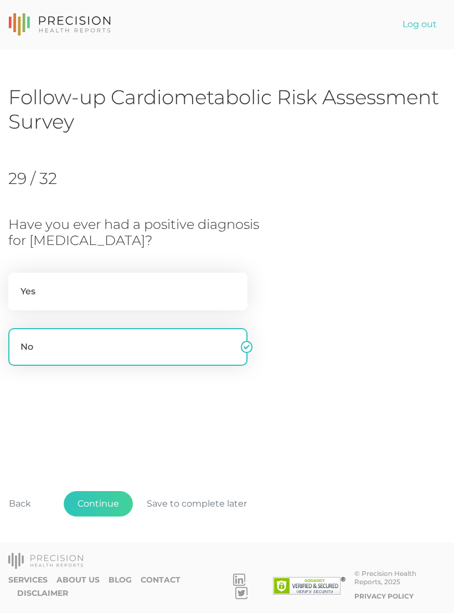
click at [217, 273] on label "Yes" at bounding box center [127, 292] width 239 height 38
click at [17, 273] on input "Yes" at bounding box center [12, 278] width 9 height 11
radio input "true"
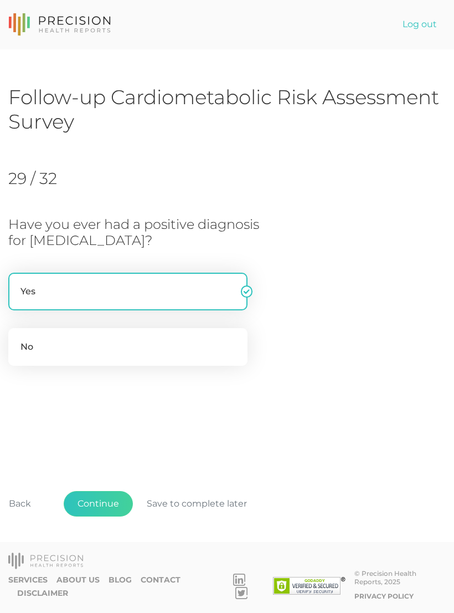
click at [213, 278] on label "Yes" at bounding box center [127, 292] width 239 height 38
click at [17, 278] on input "Yes" at bounding box center [12, 278] width 9 height 11
click at [112, 513] on button "Continue" at bounding box center [98, 503] width 69 height 25
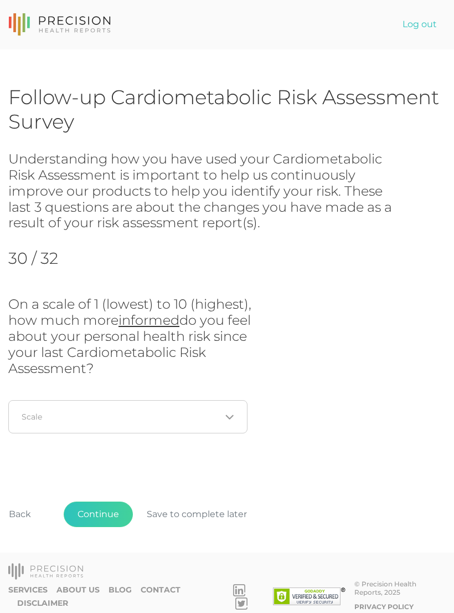
click at [231, 416] on icon "Search for option" at bounding box center [229, 417] width 7 height 3
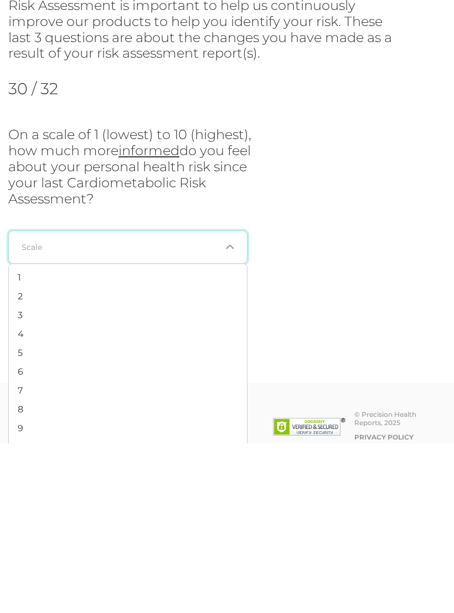
scroll to position [17, 0]
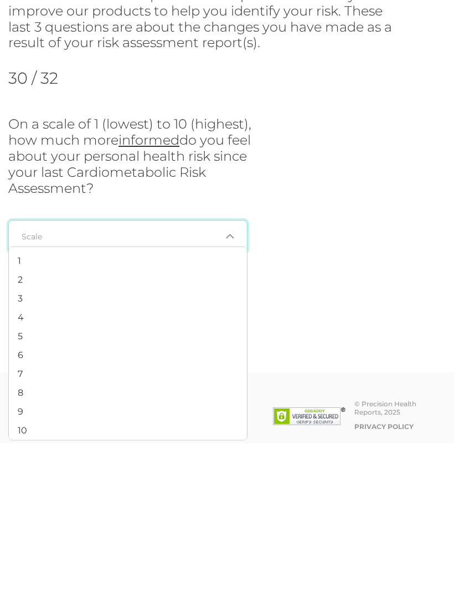
click at [17, 515] on li "6" at bounding box center [128, 524] width 238 height 19
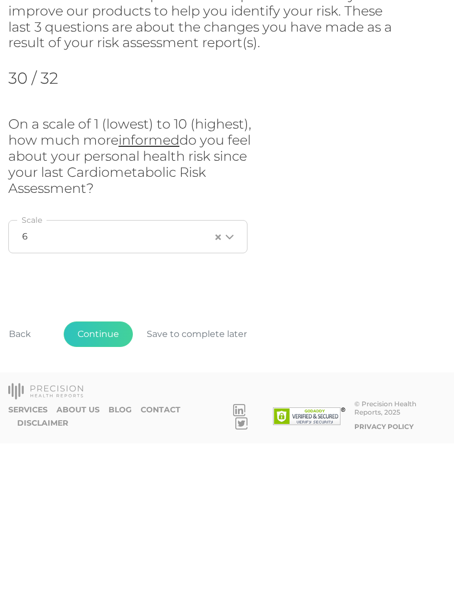
click at [234, 402] on icon "Search for option" at bounding box center [230, 406] width 9 height 9
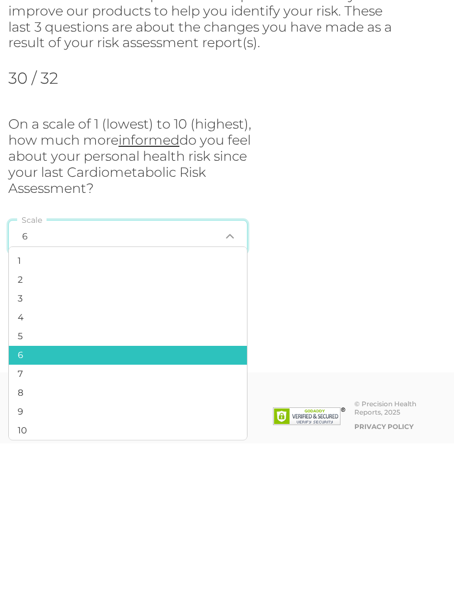
click at [191, 553] on li "8" at bounding box center [128, 562] width 238 height 19
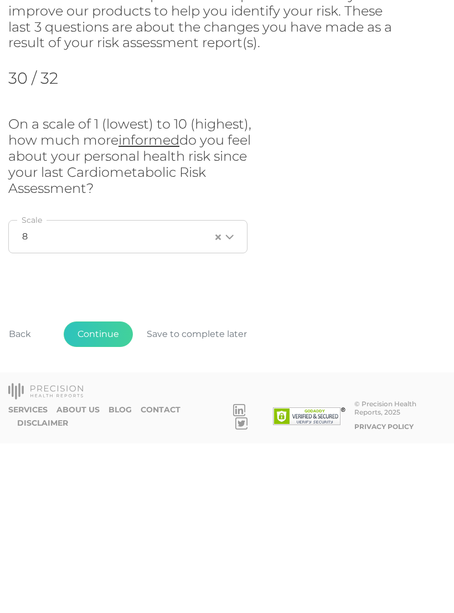
click at [94, 491] on button "Continue" at bounding box center [98, 503] width 69 height 25
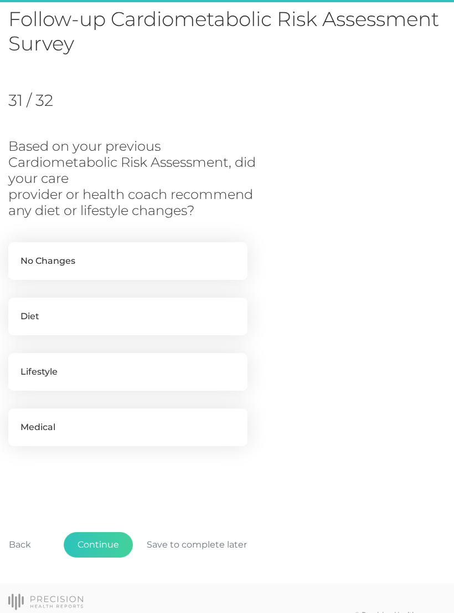
scroll to position [99, 0]
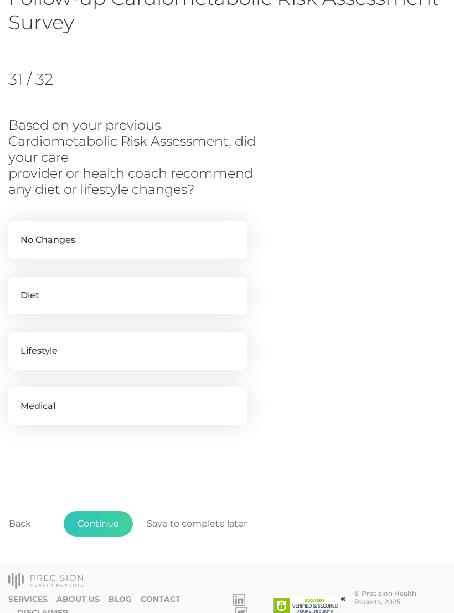
click at [183, 294] on label "Diet" at bounding box center [127, 296] width 239 height 38
click at [17, 288] on input "Diet" at bounding box center [12, 282] width 9 height 11
checkbox input "true"
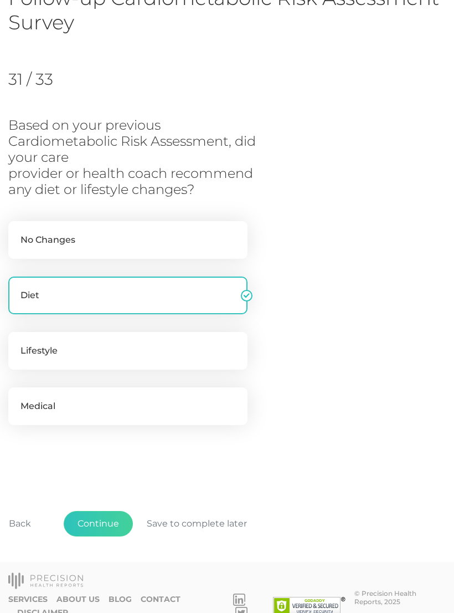
click at [111, 518] on button "Continue" at bounding box center [98, 523] width 69 height 25
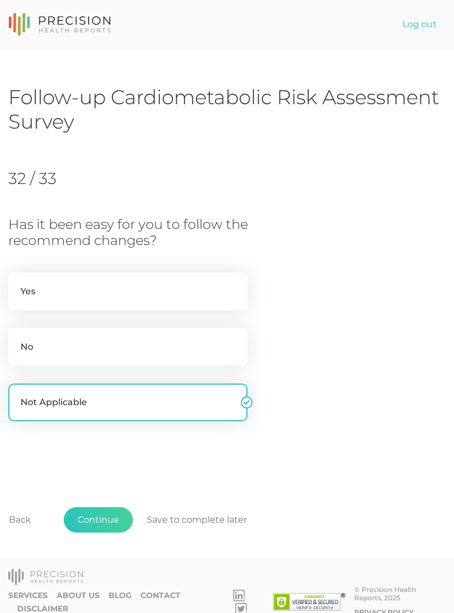
click at [110, 522] on button "Continue" at bounding box center [98, 519] width 69 height 25
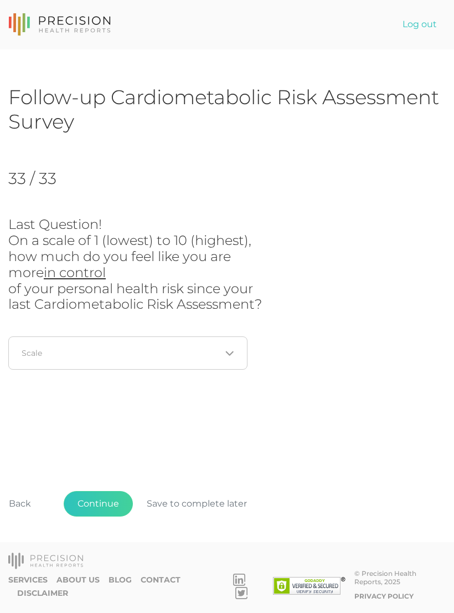
click at [231, 349] on icon "Search for option" at bounding box center [230, 353] width 9 height 9
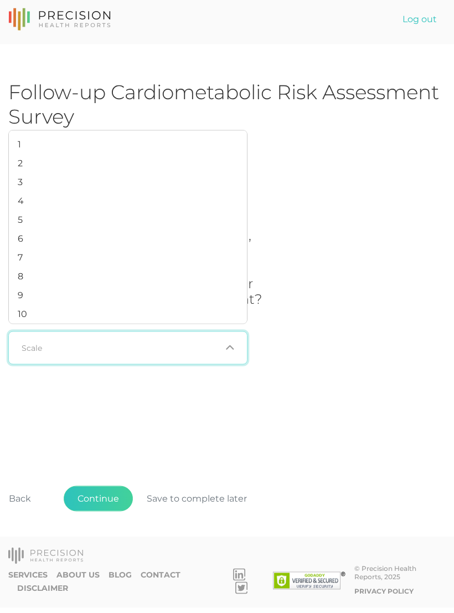
click at [194, 275] on li "8" at bounding box center [128, 281] width 238 height 19
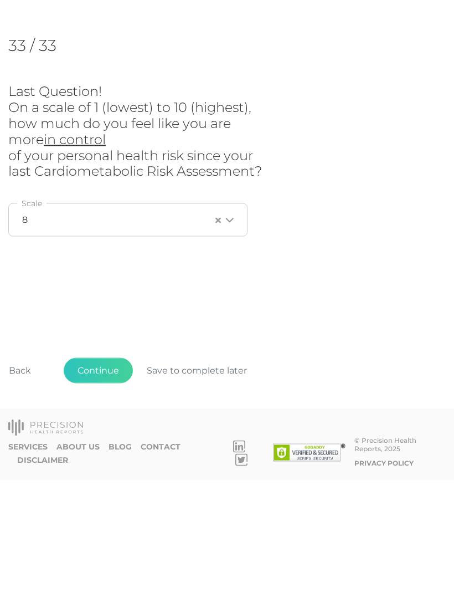
scroll to position [17, 0]
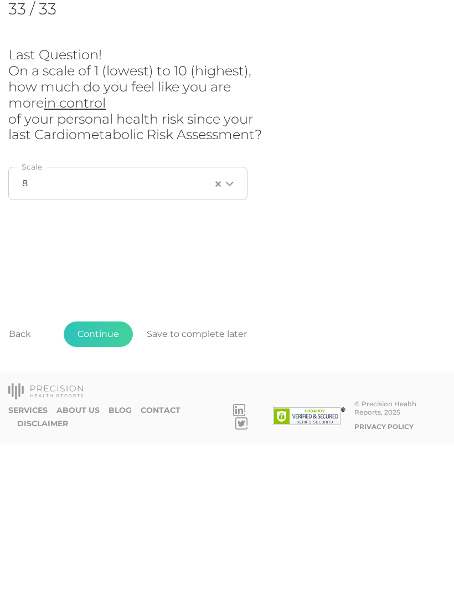
click at [98, 491] on button "Continue" at bounding box center [98, 503] width 69 height 25
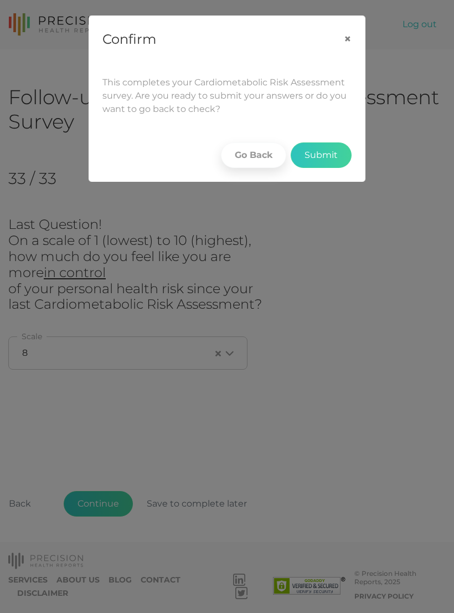
click at [331, 156] on button "Submit" at bounding box center [321, 154] width 61 height 25
